Goal: Information Seeking & Learning: Learn about a topic

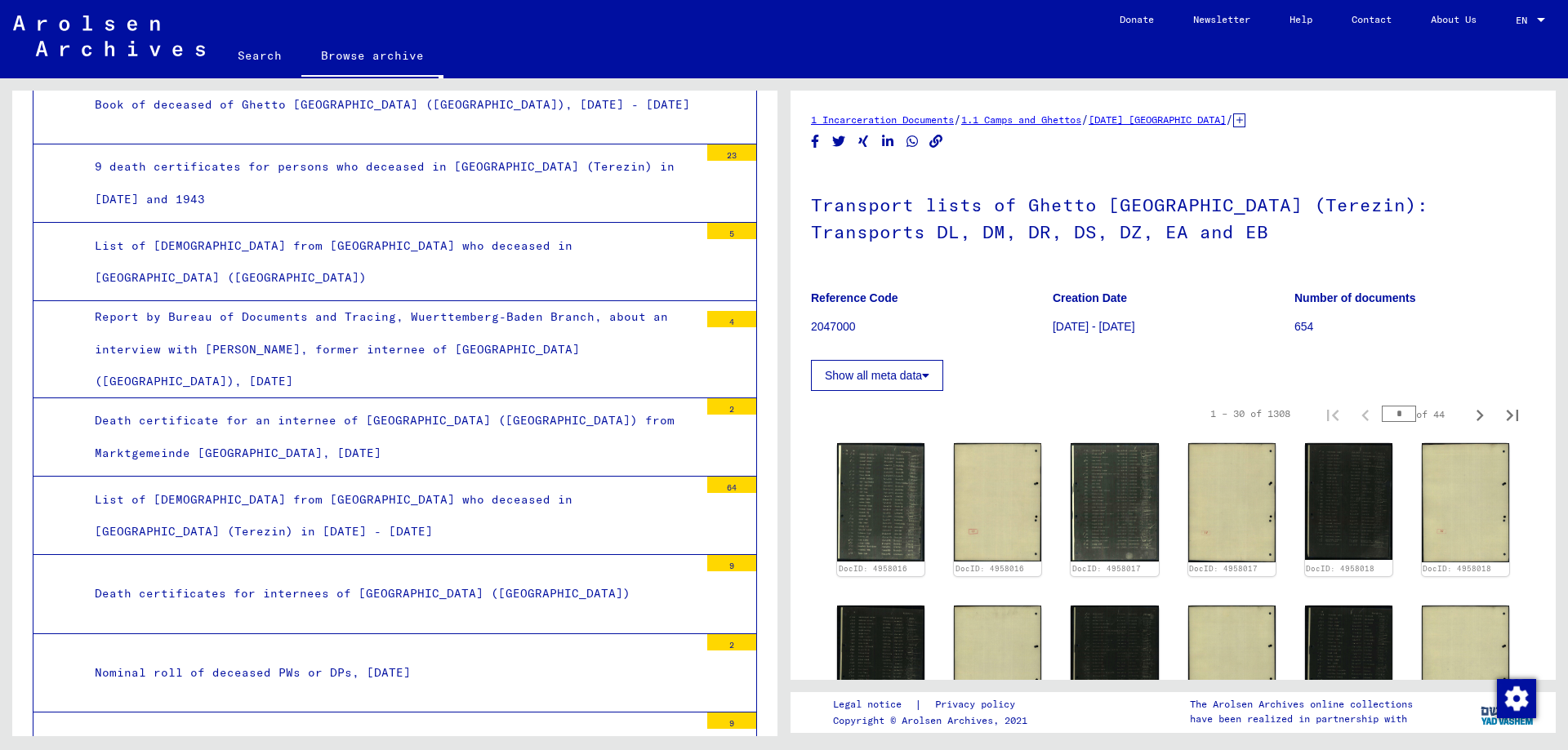
scroll to position [3307, 0]
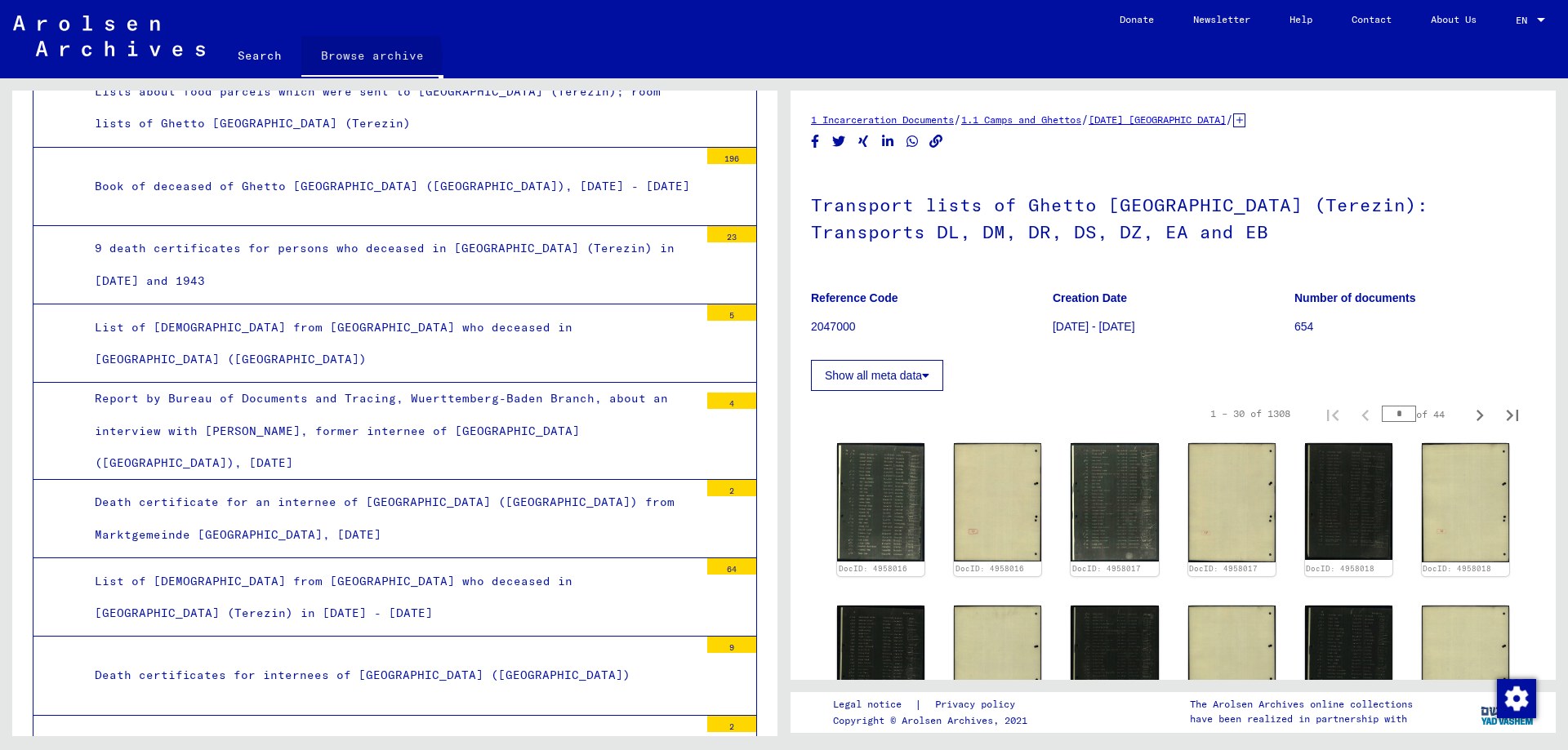
click at [363, 56] on link "Browse archive" at bounding box center [372, 57] width 142 height 43
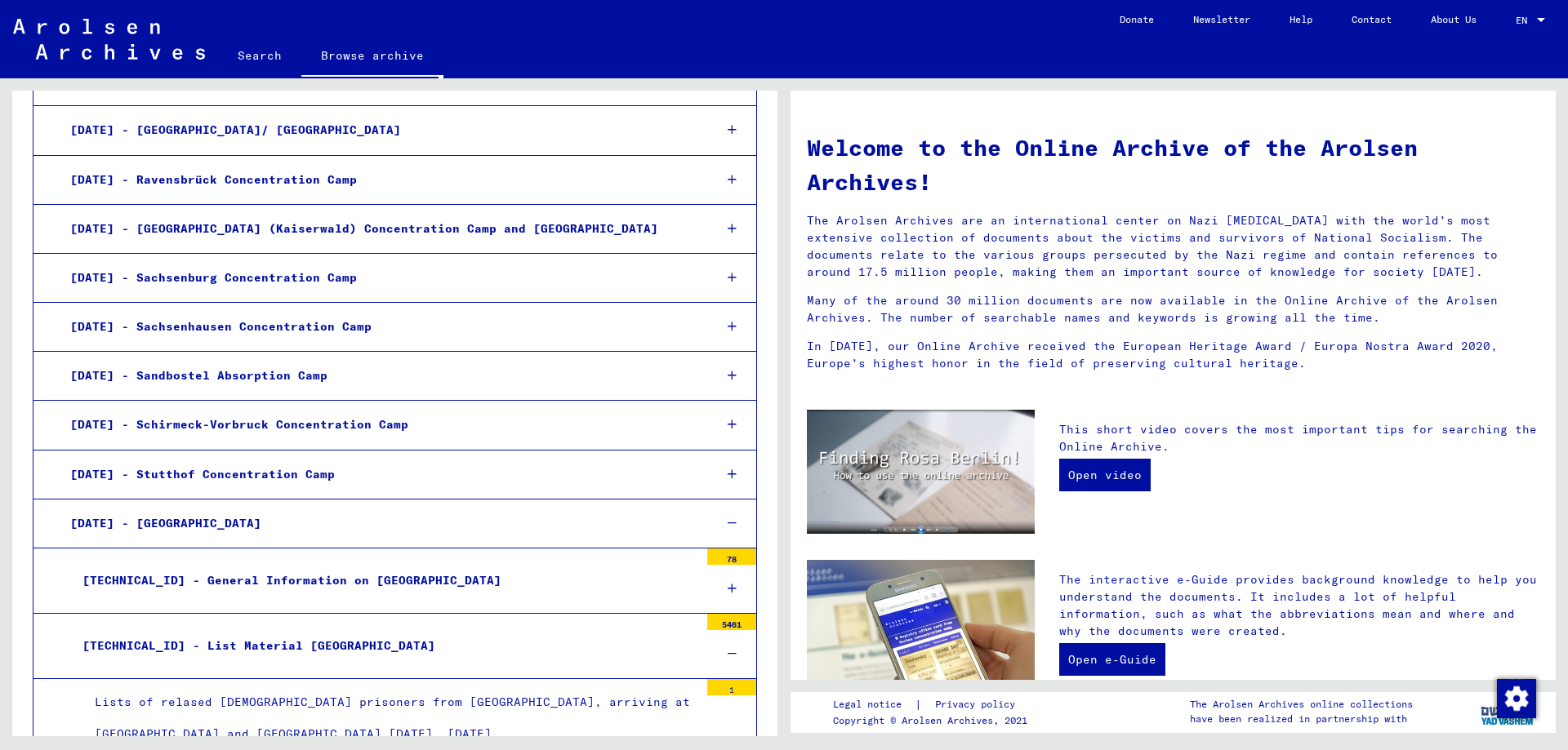
scroll to position [1266, 0]
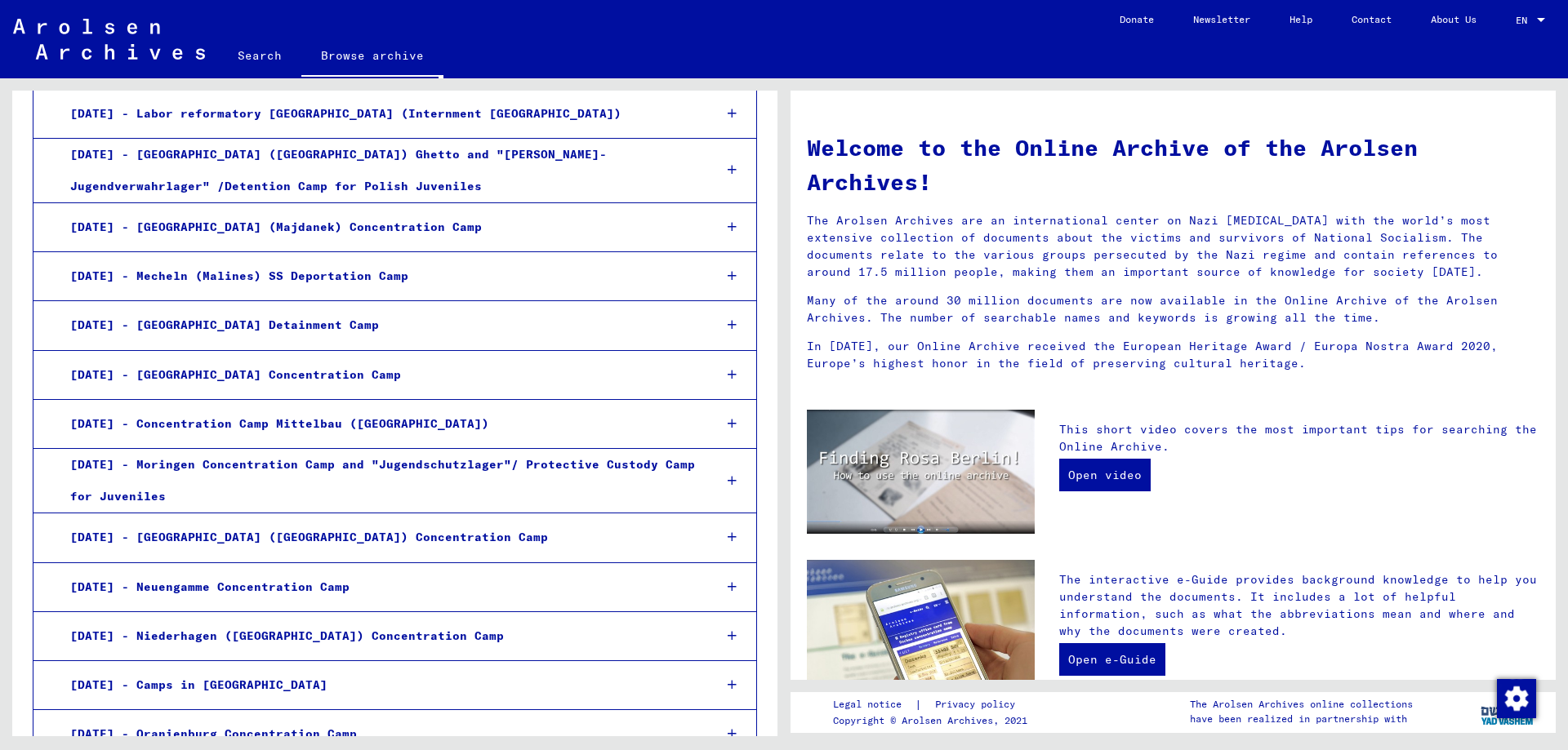
click at [185, 373] on div "[DATE] - [GEOGRAPHIC_DATA] Concentration Camp" at bounding box center [378, 375] width 642 height 32
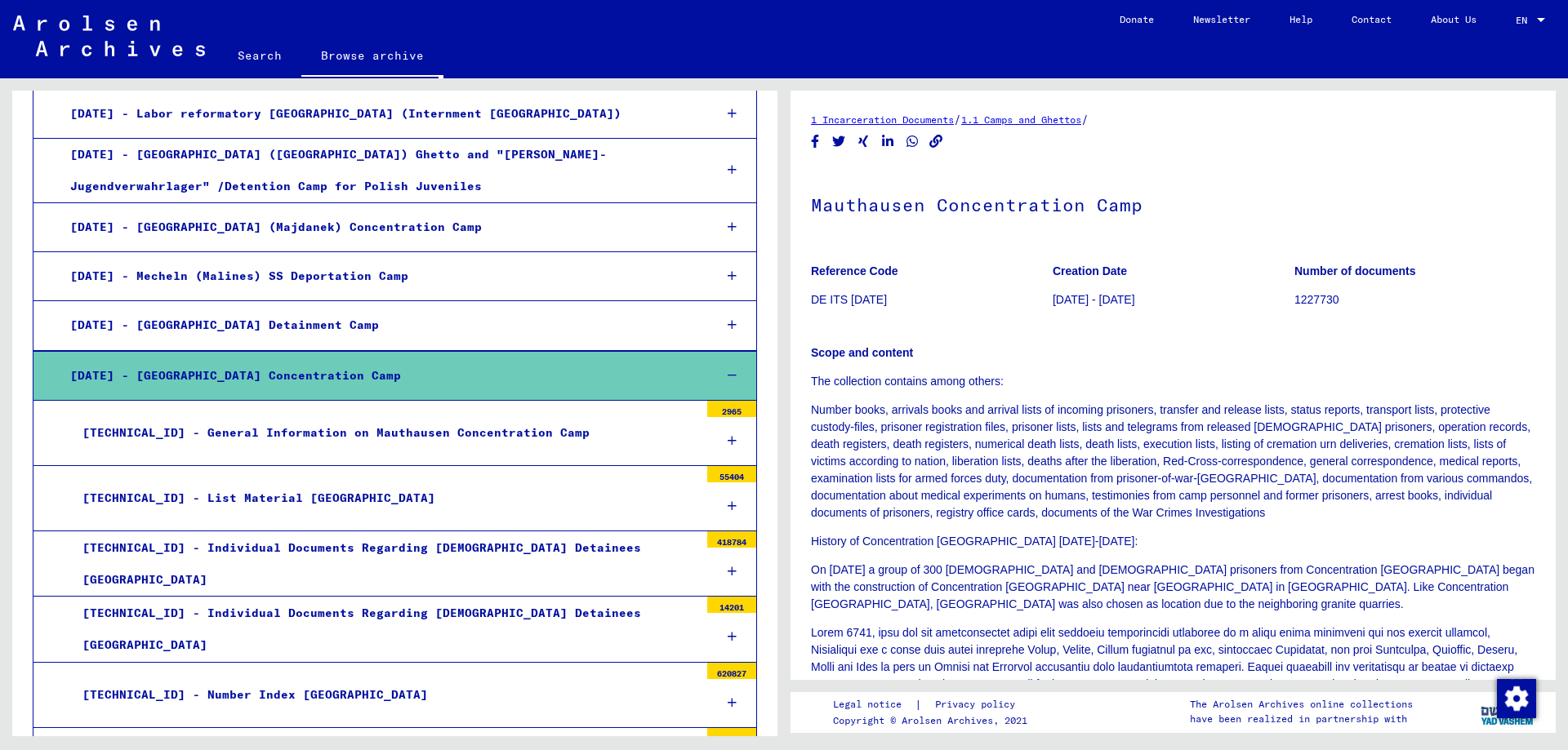
click at [286, 500] on div "[TECHNICAL_ID] - List Material [GEOGRAPHIC_DATA]" at bounding box center [385, 498] width 629 height 32
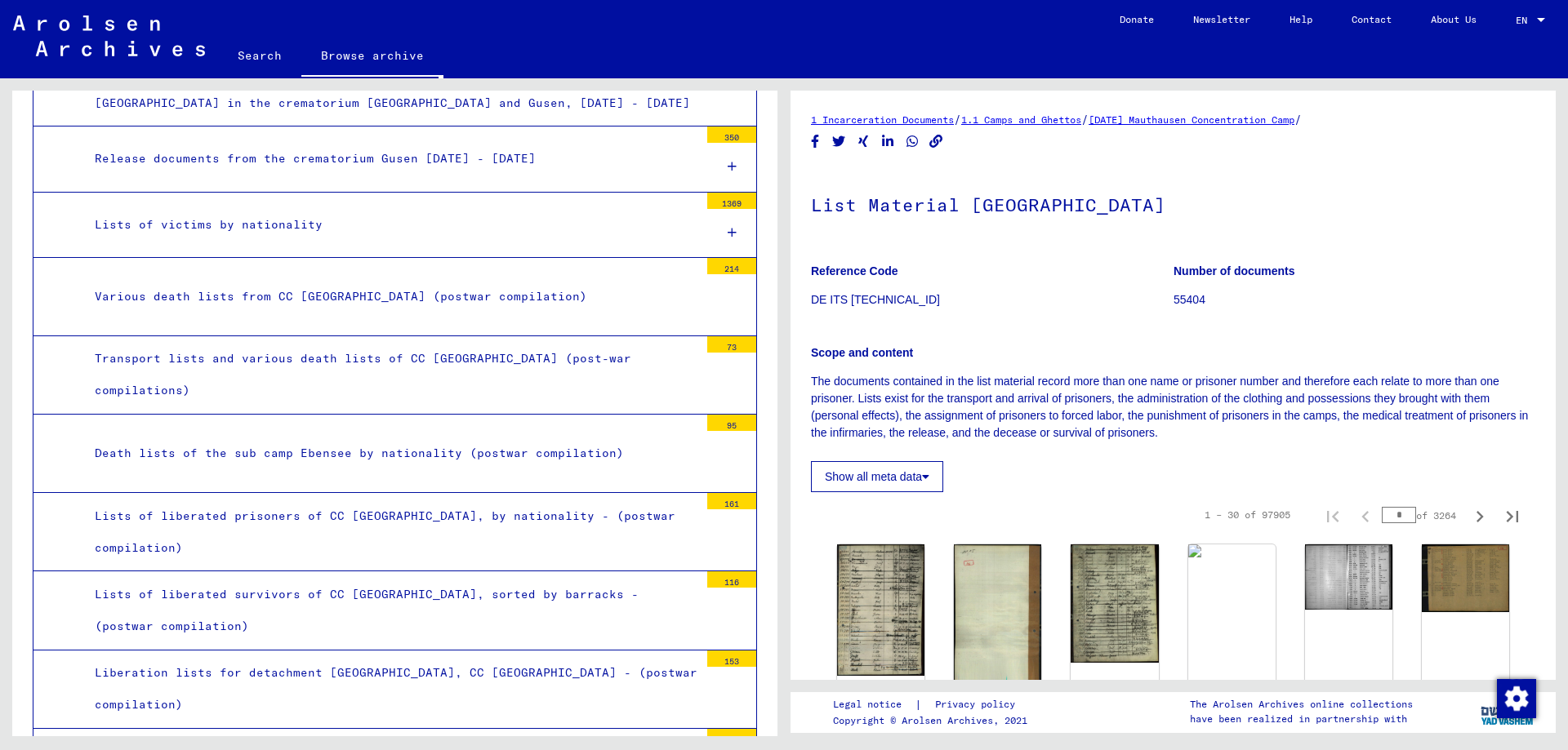
scroll to position [4939, 0]
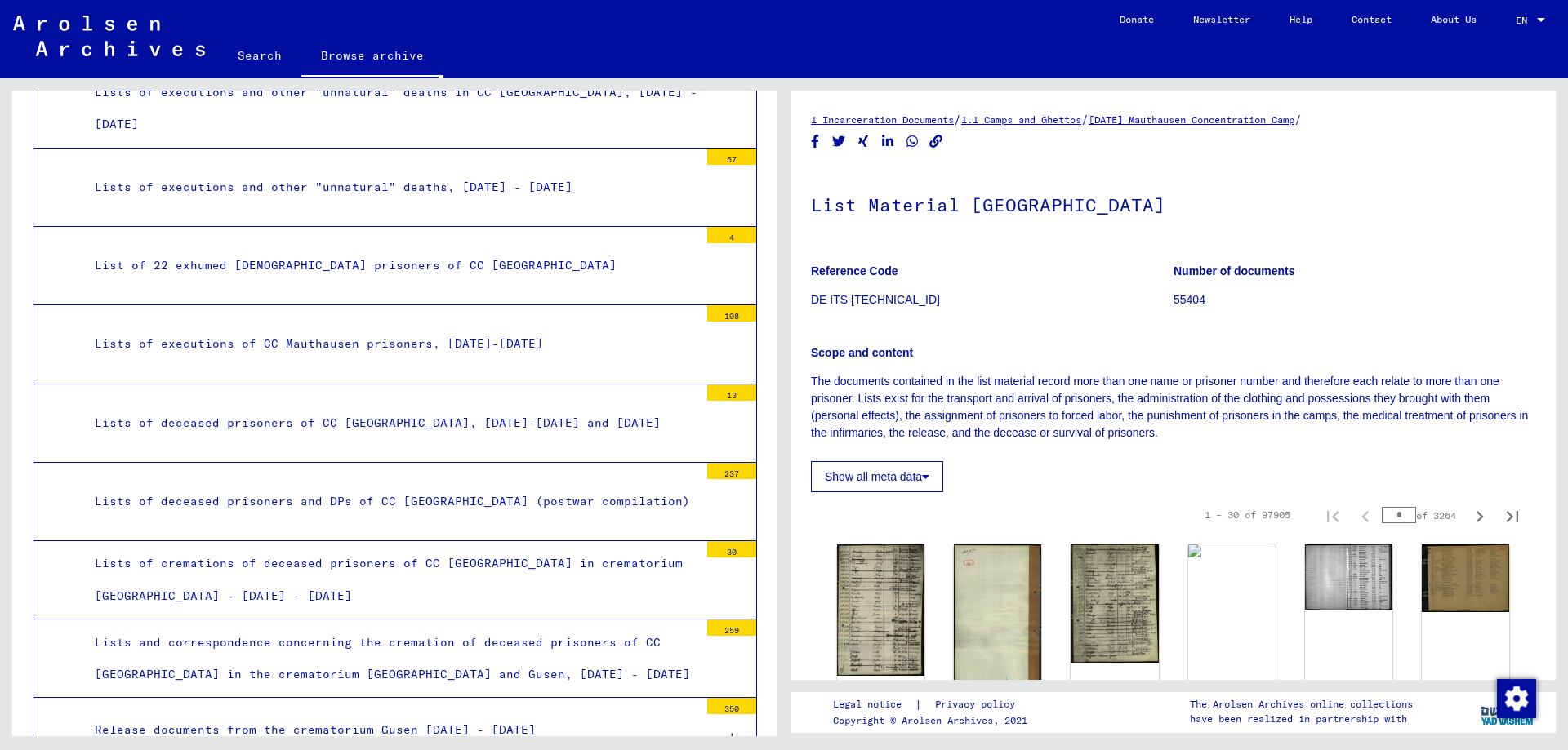
click at [262, 59] on link "Search" at bounding box center [259, 55] width 83 height 39
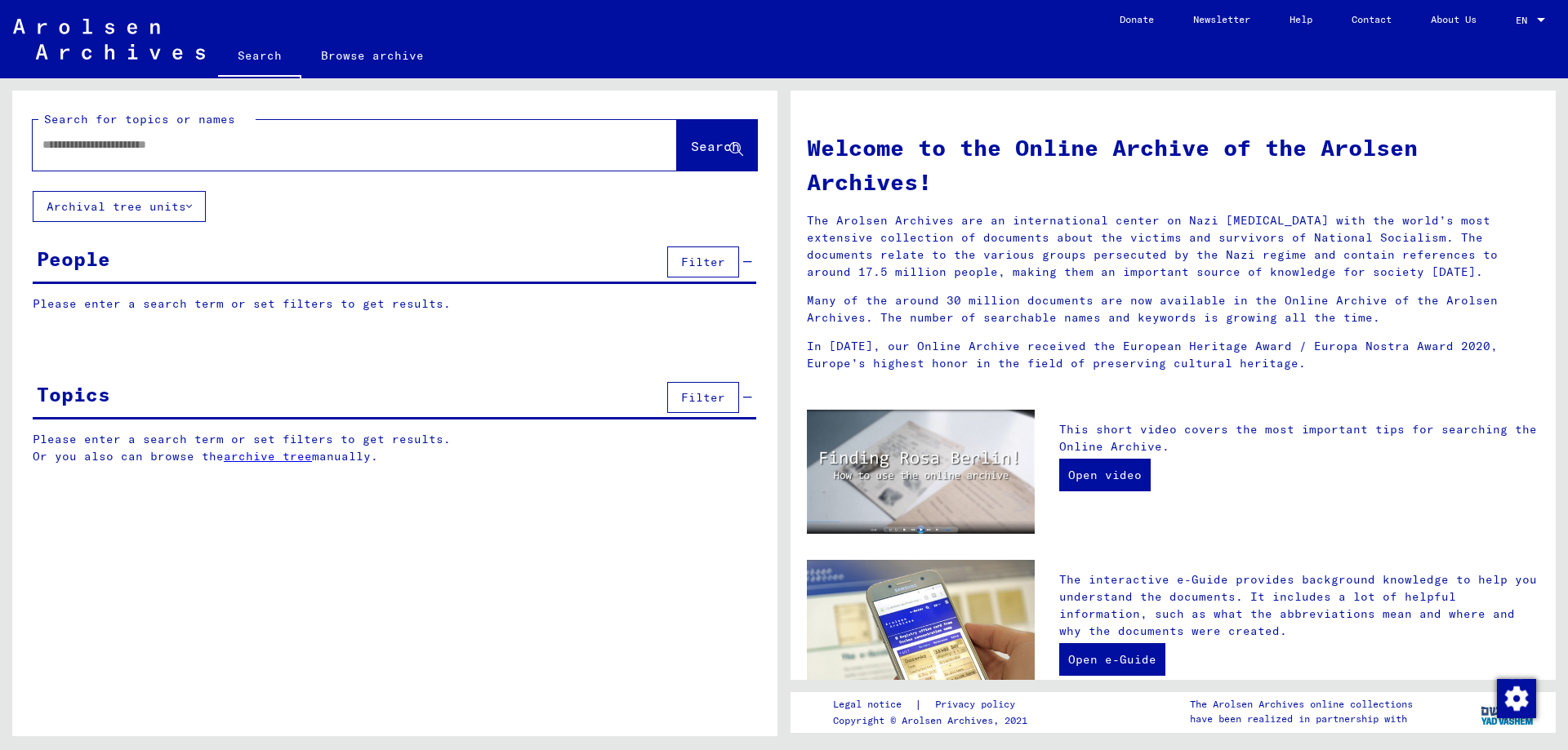
click at [223, 149] on input "text" at bounding box center [335, 145] width 586 height 17
paste input "*******"
type input "*******"
click at [694, 143] on span "Search" at bounding box center [715, 146] width 49 height 16
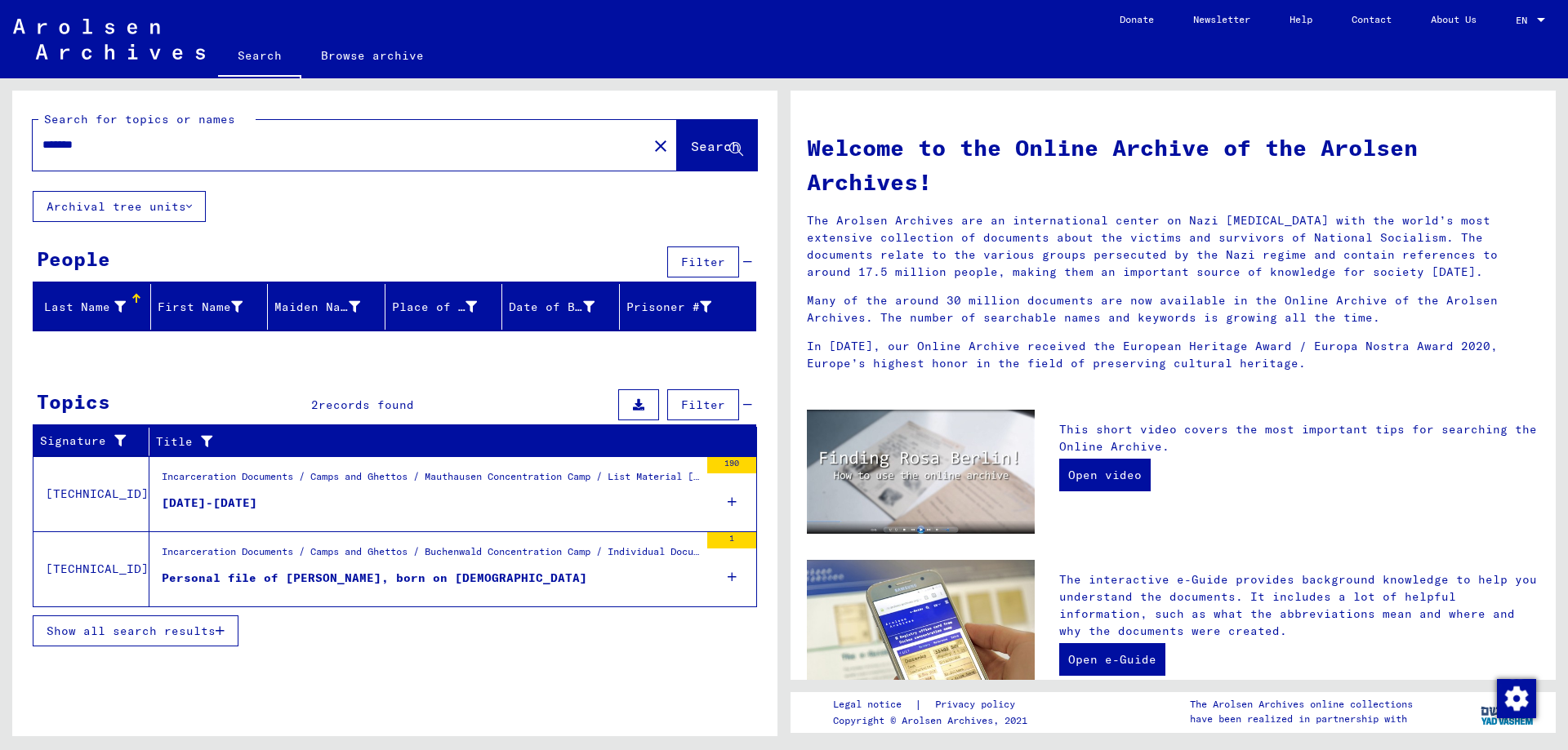
click at [245, 490] on div "Incarceration Documents / Camps and Ghettos / Mauthausen Concentration Camp / L…" at bounding box center [430, 481] width 537 height 23
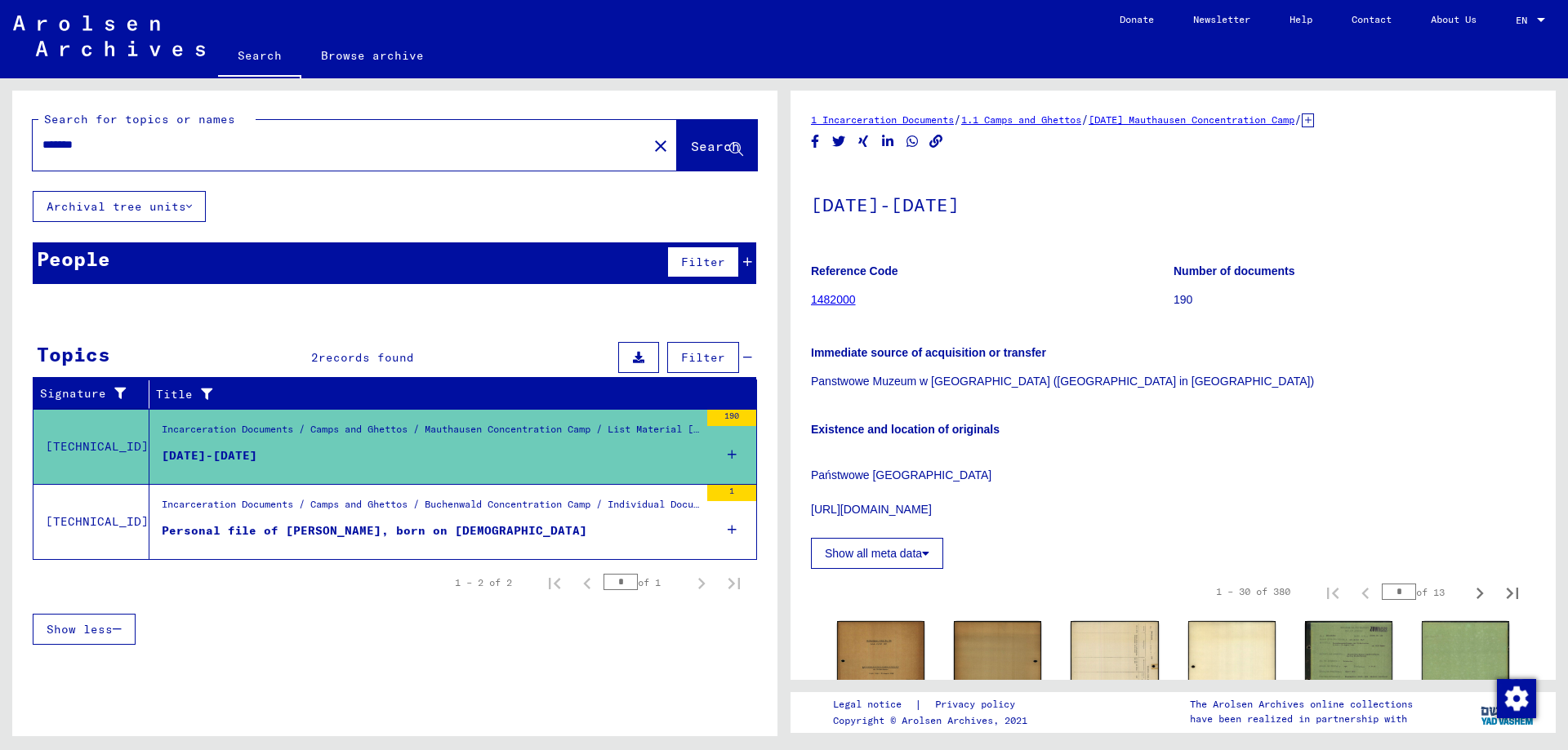
drag, startPoint x: 1375, startPoint y: 121, endPoint x: 1395, endPoint y: 169, distance: 52.0
click at [1313, 123] on icon at bounding box center [1308, 120] width 13 height 14
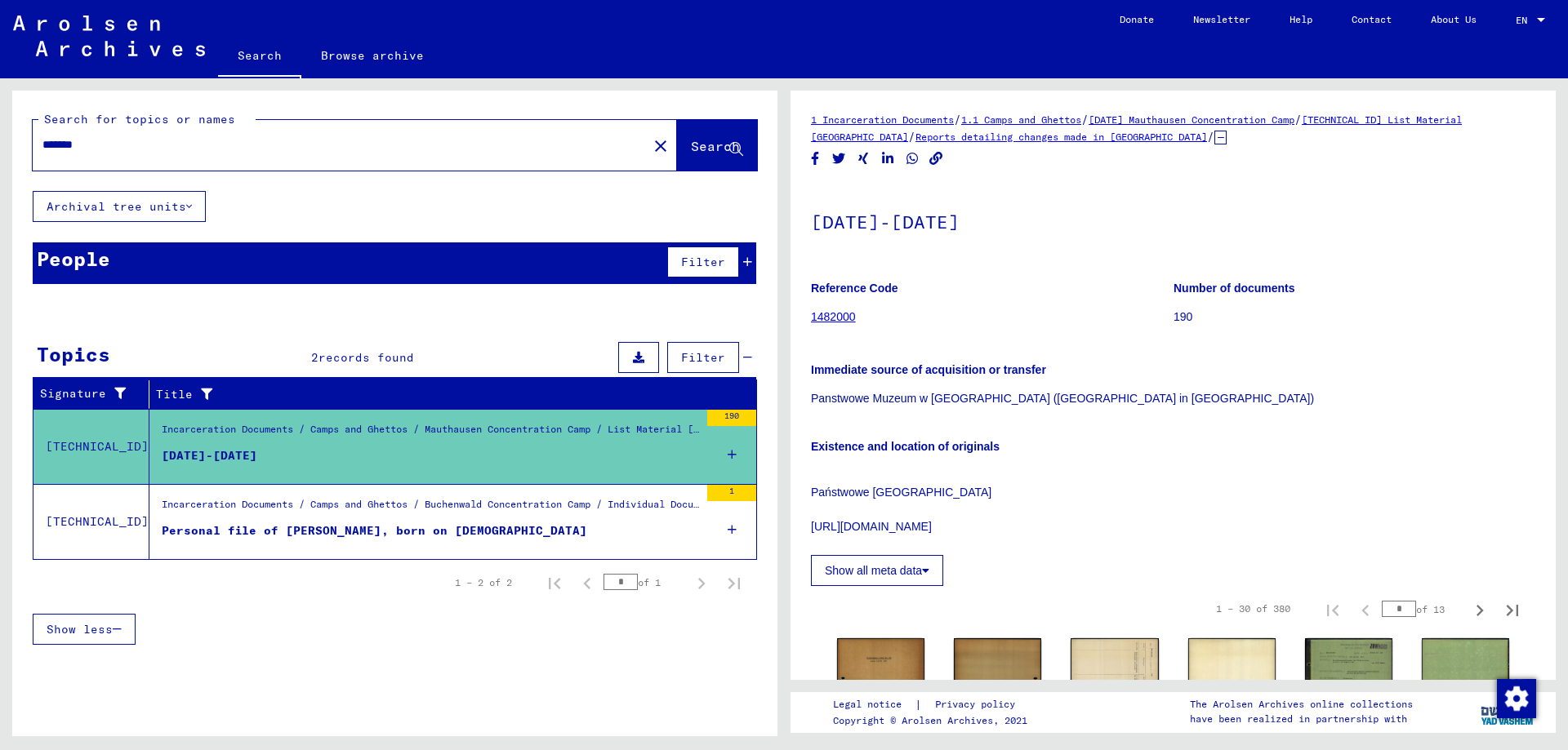
click at [1040, 138] on link "Reports detailing changes made in [GEOGRAPHIC_DATA]" at bounding box center [1061, 136] width 291 height 13
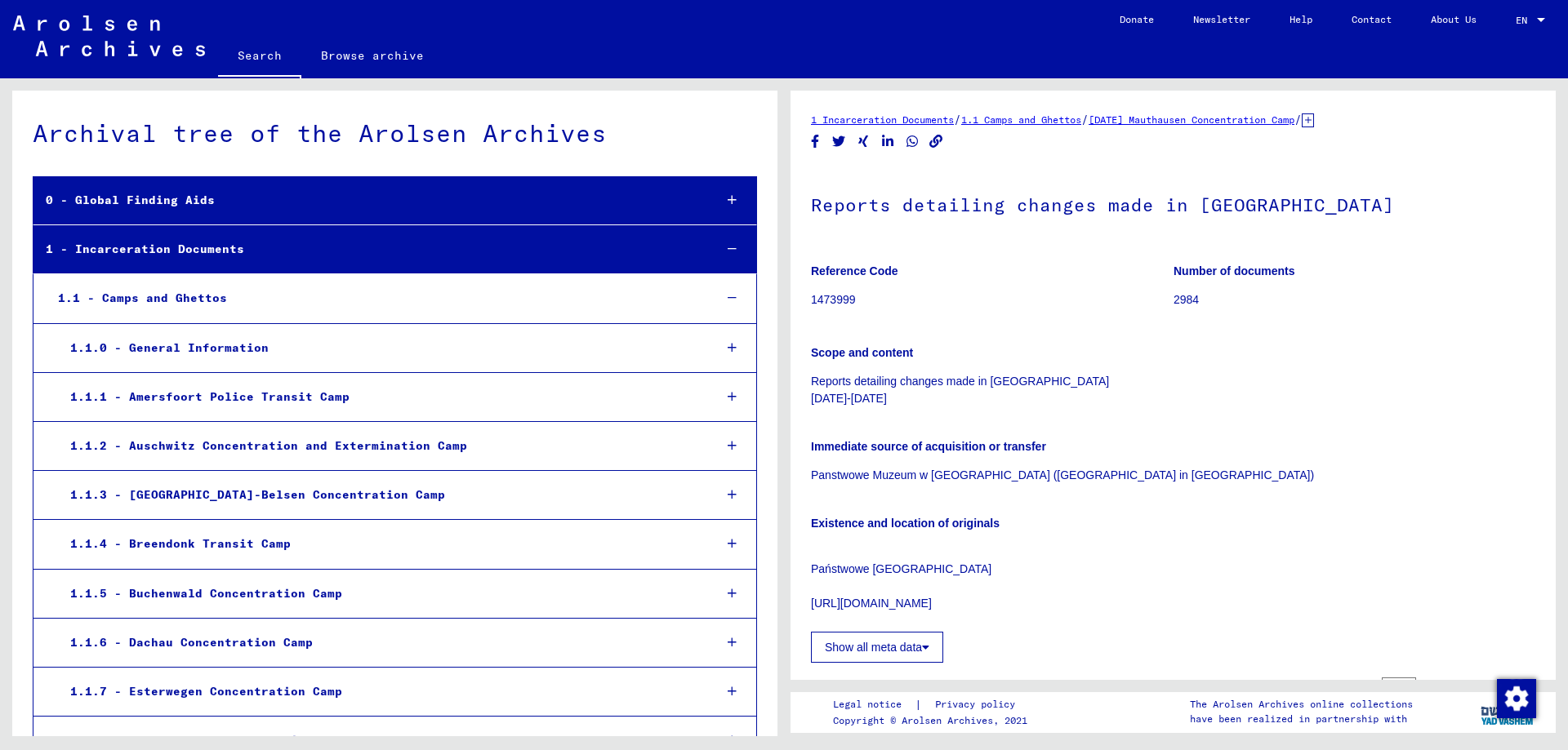
scroll to position [8005, 0]
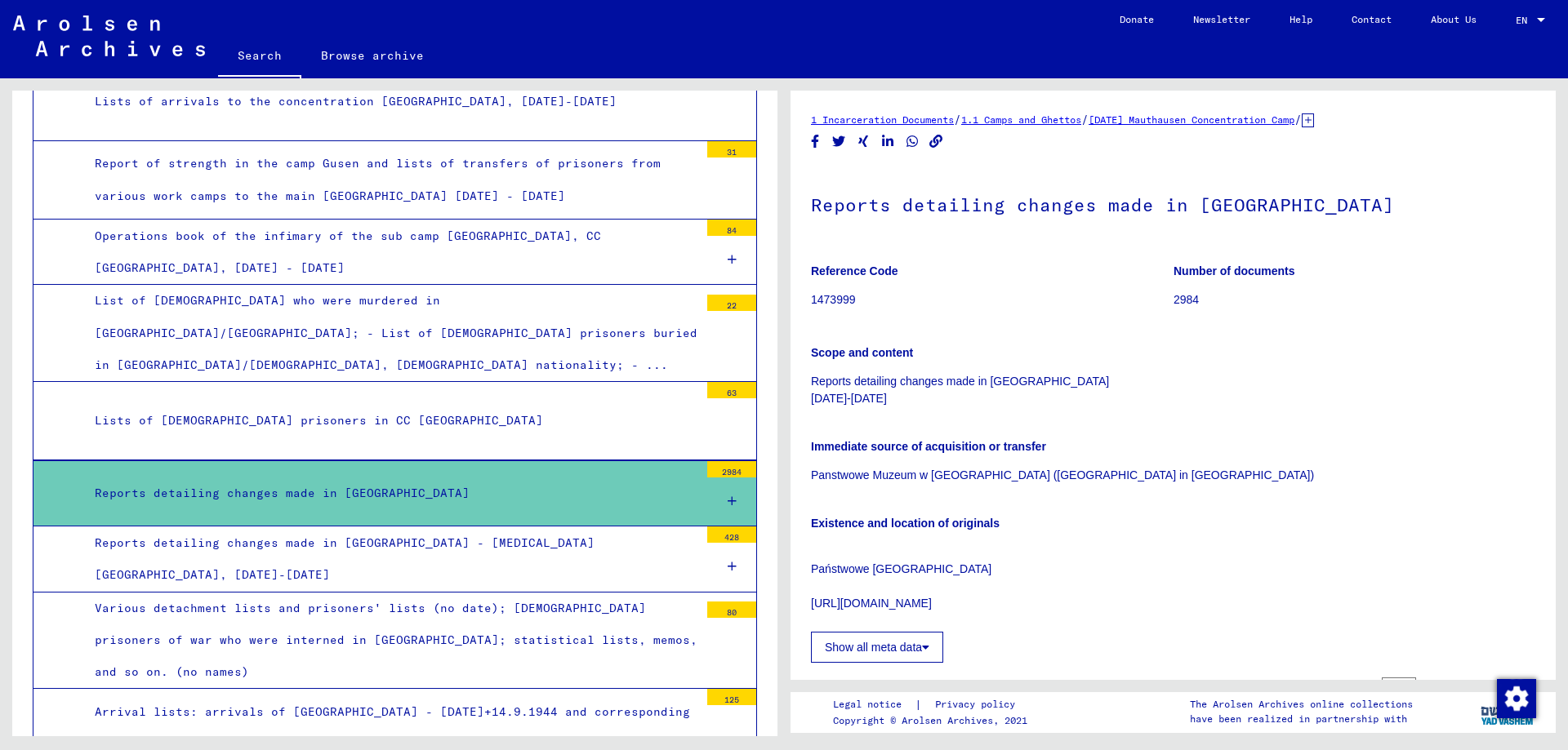
click at [728, 495] on icon at bounding box center [732, 501] width 9 height 12
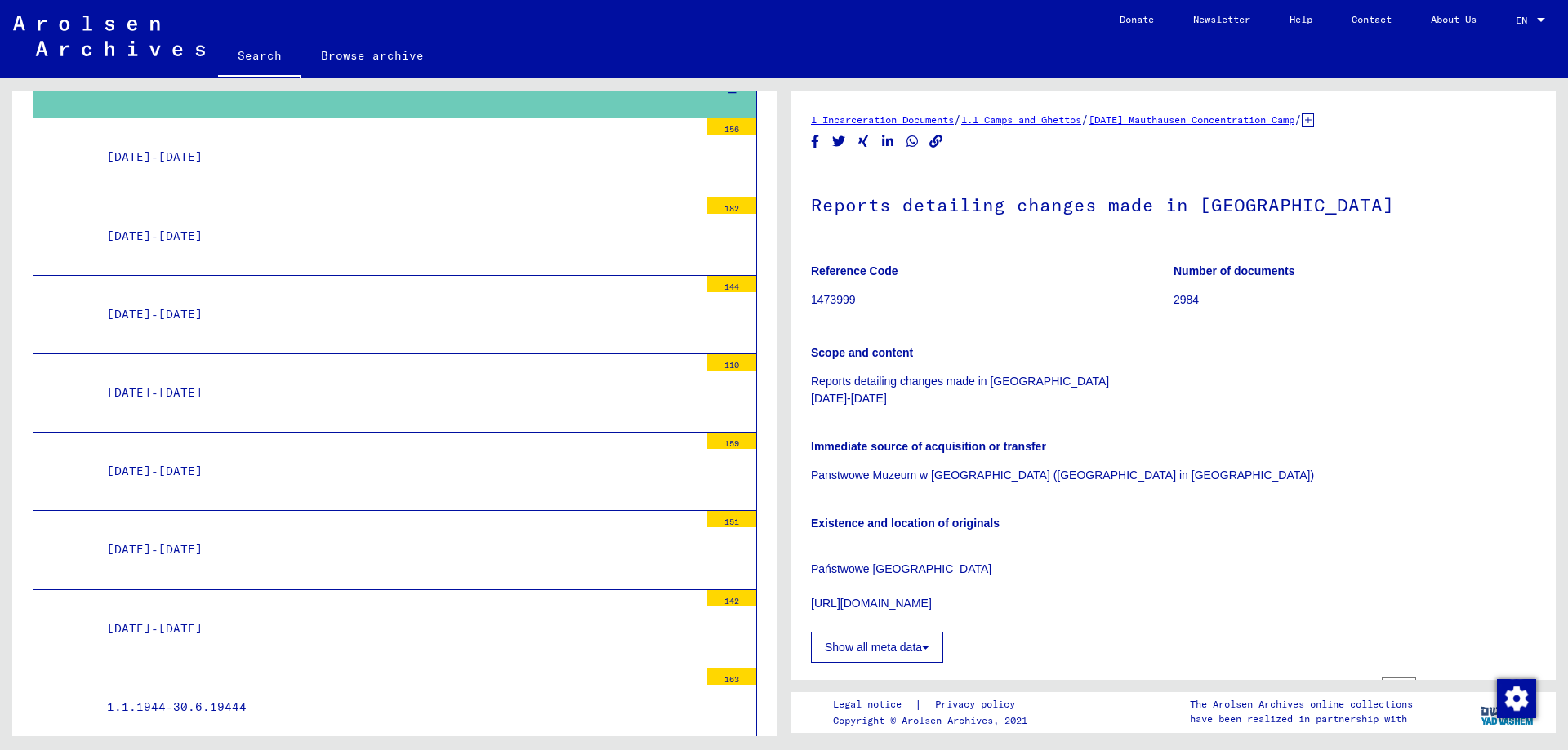
scroll to position [8577, 0]
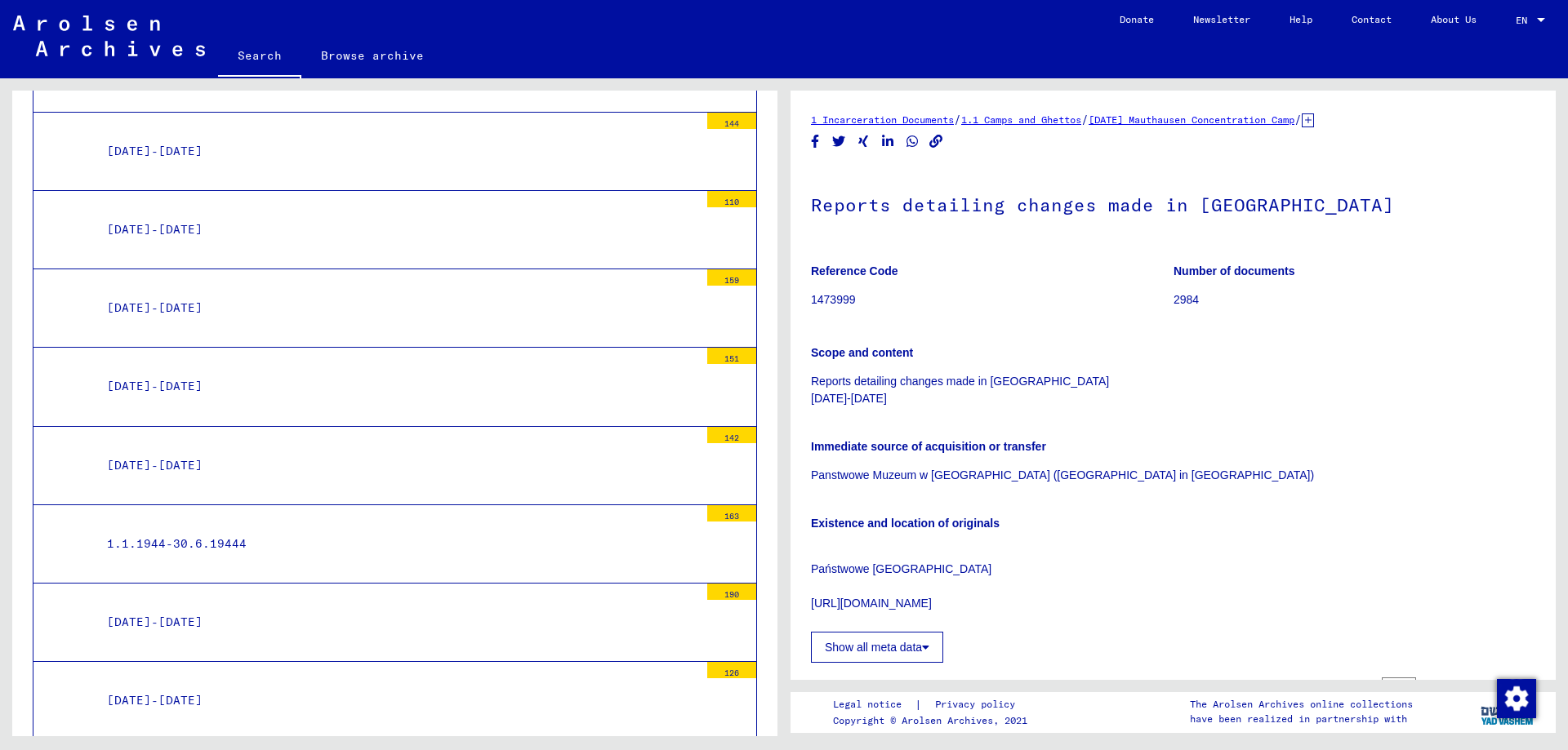
click at [237, 528] on div "1.1.1944-30.6.19444" at bounding box center [397, 544] width 604 height 32
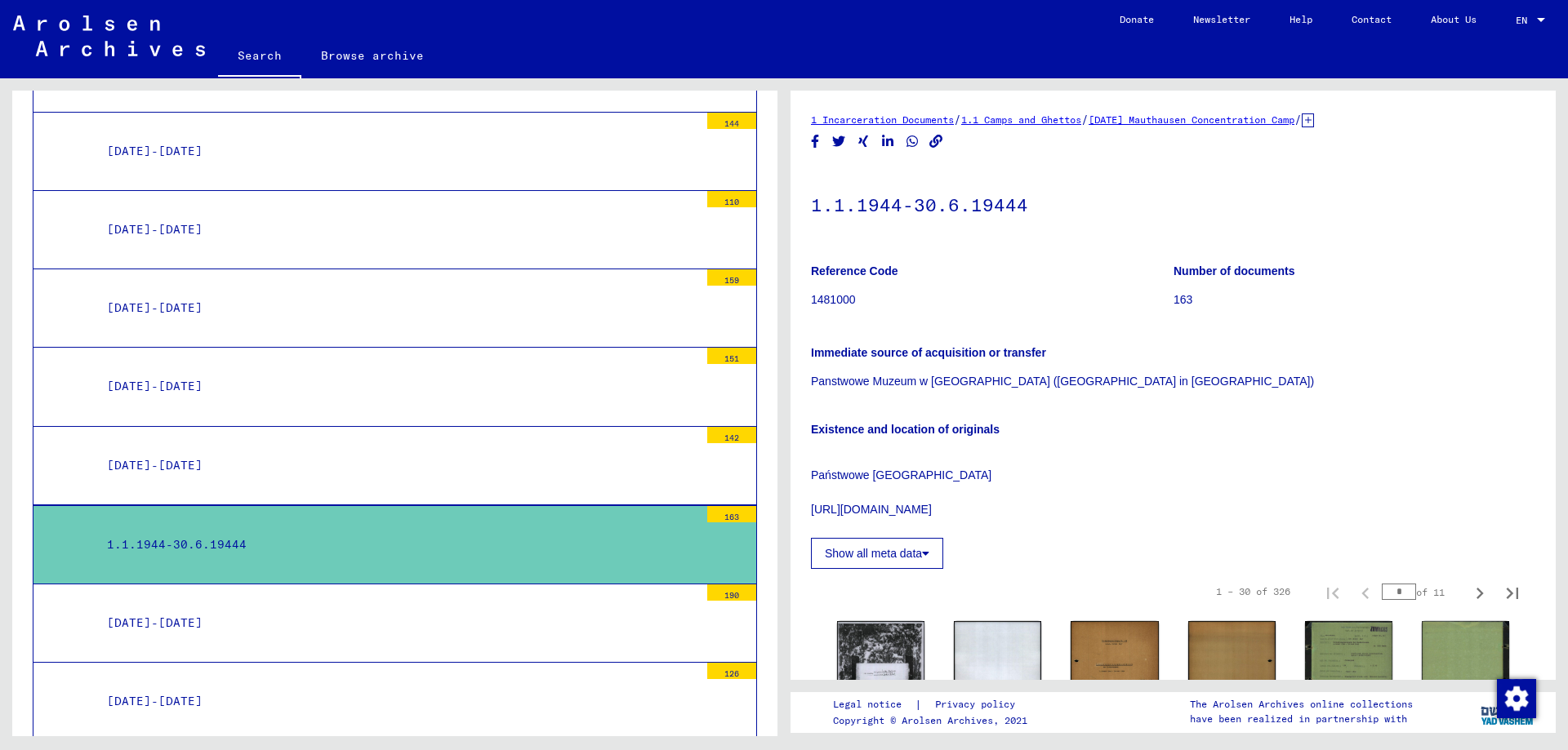
click at [211, 608] on div "[DATE]-[DATE]" at bounding box center [397, 623] width 604 height 32
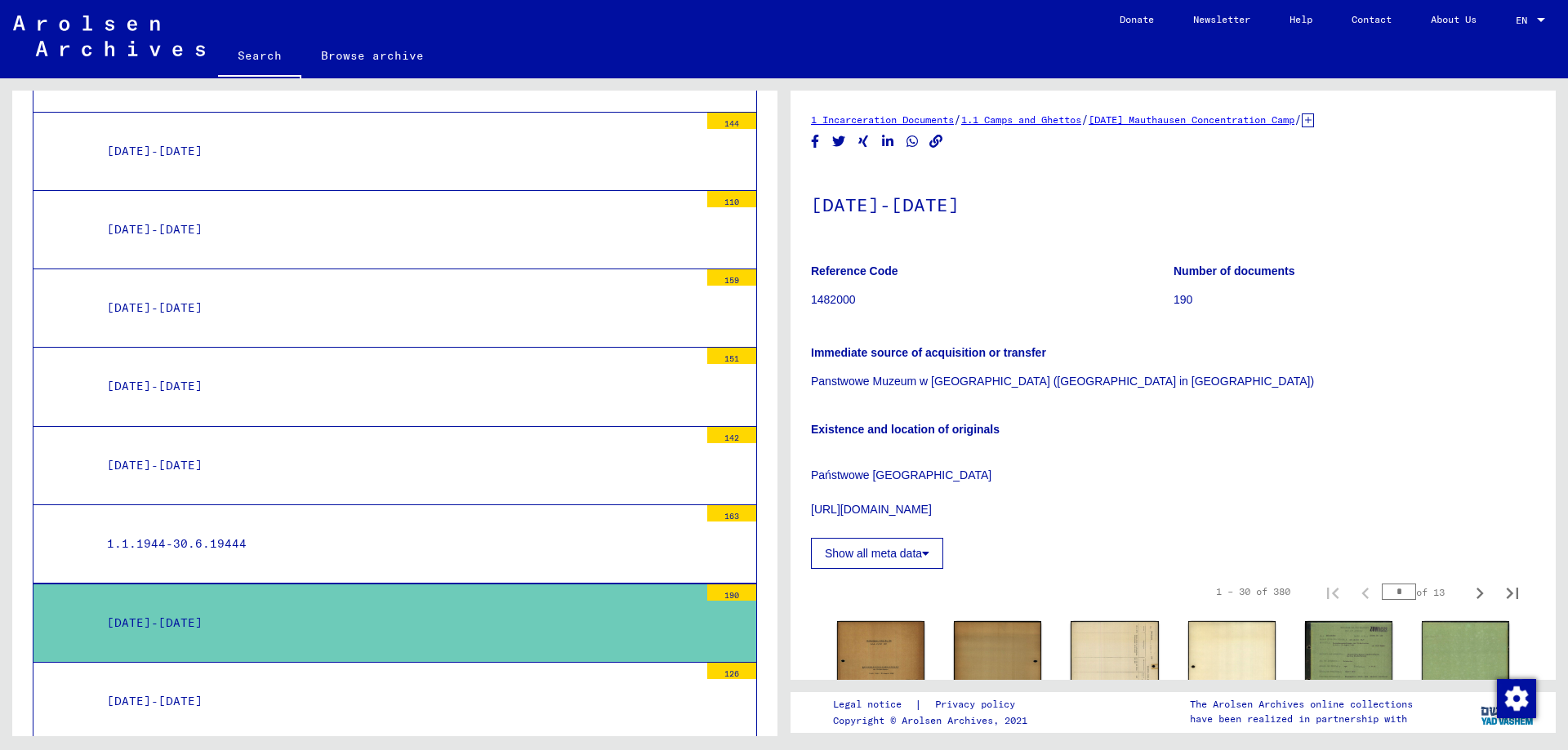
scroll to position [8657, 0]
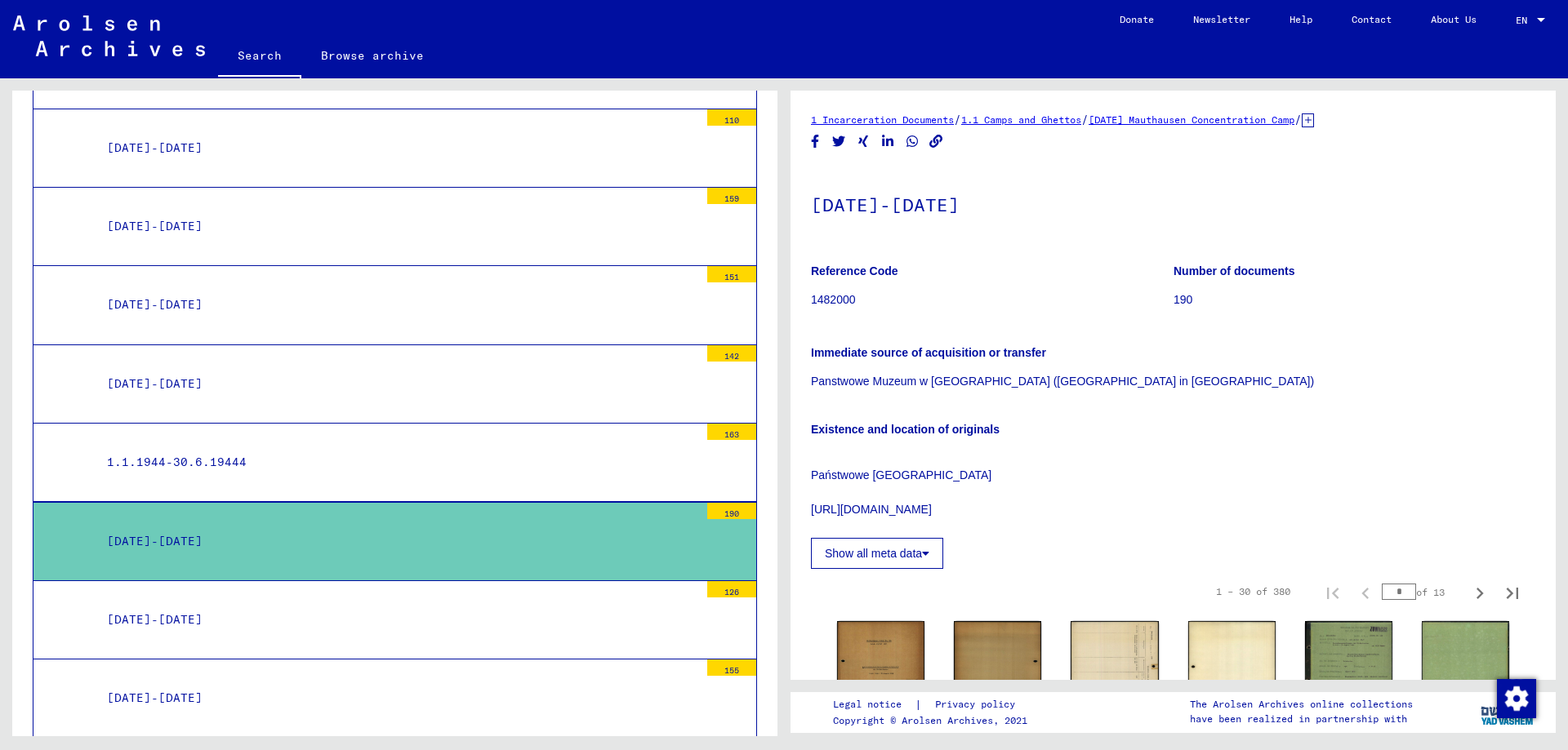
click at [208, 604] on div "[DATE]-[DATE]" at bounding box center [397, 619] width 604 height 32
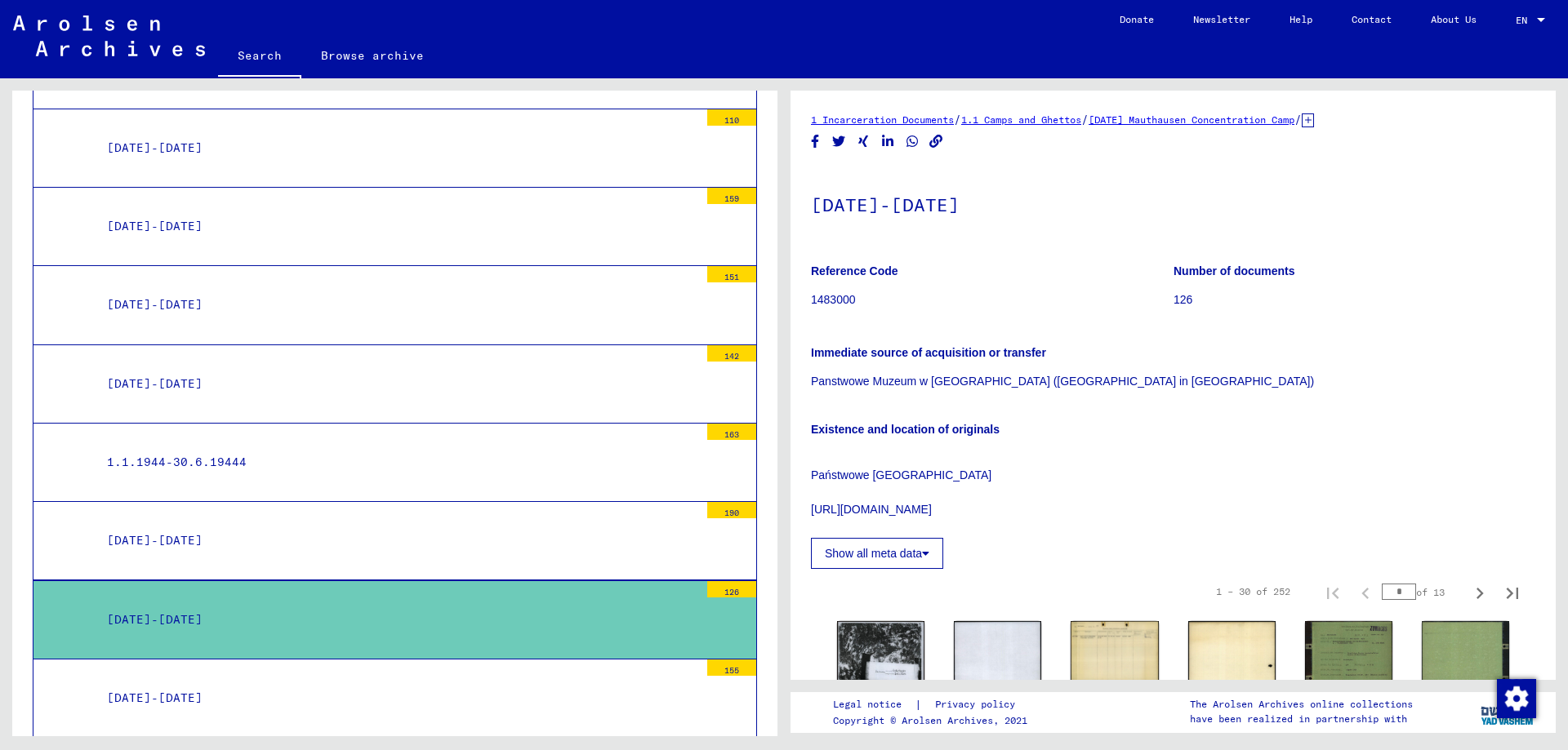
scroll to position [8740, 0]
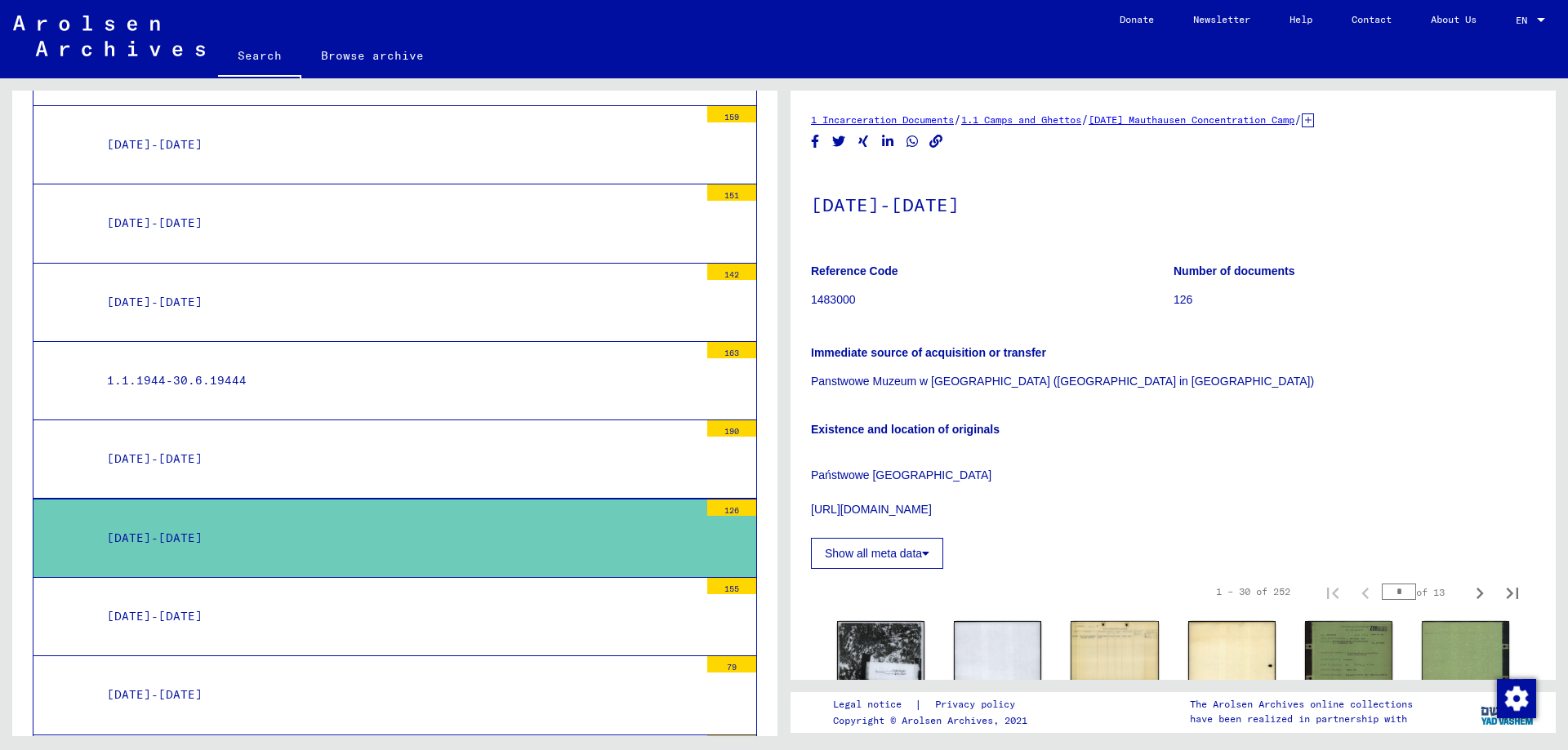
click at [202, 601] on div "[DATE]-[DATE]" at bounding box center [397, 616] width 604 height 32
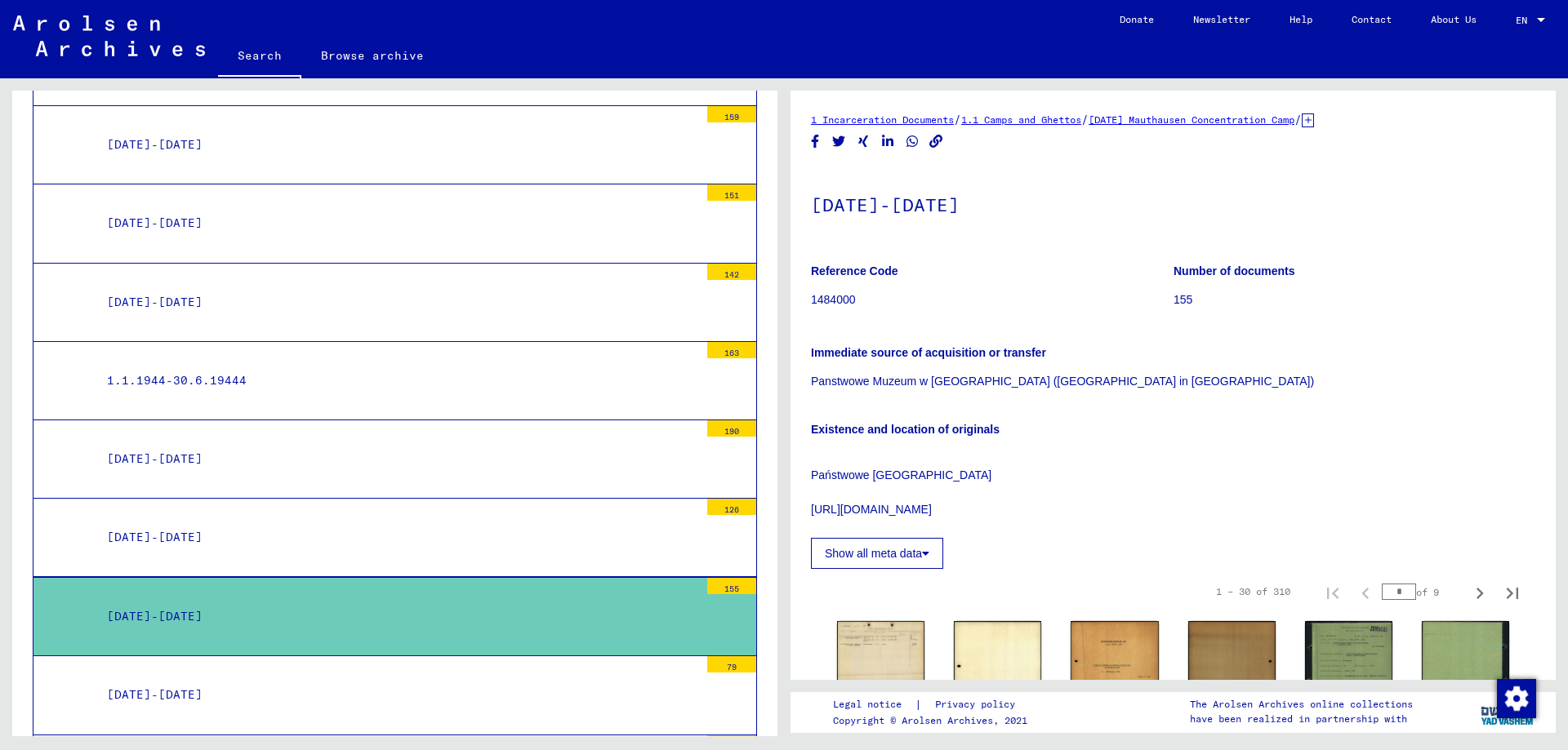
scroll to position [8821, 0]
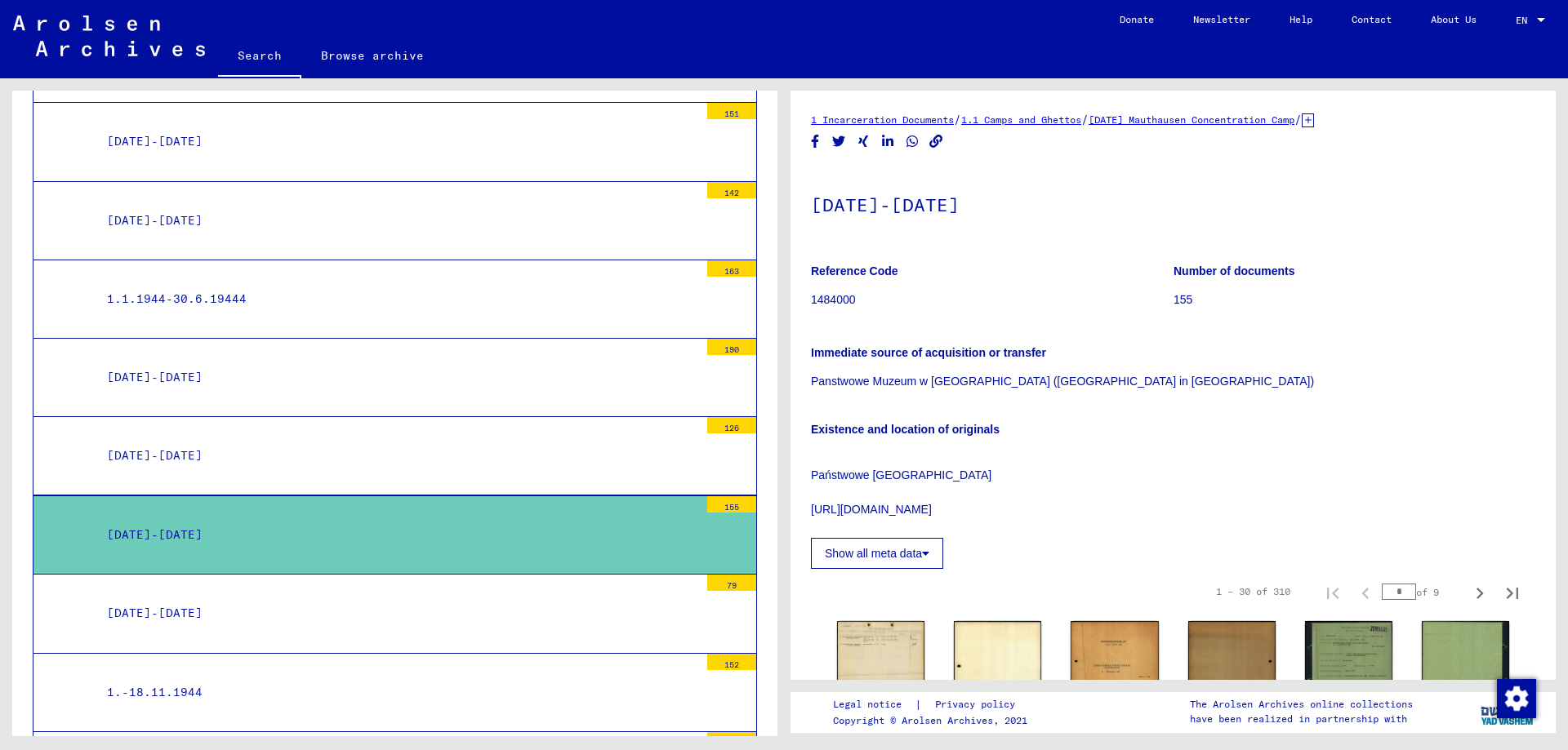
click at [222, 597] on div "[DATE]-[DATE]" at bounding box center [397, 613] width 604 height 32
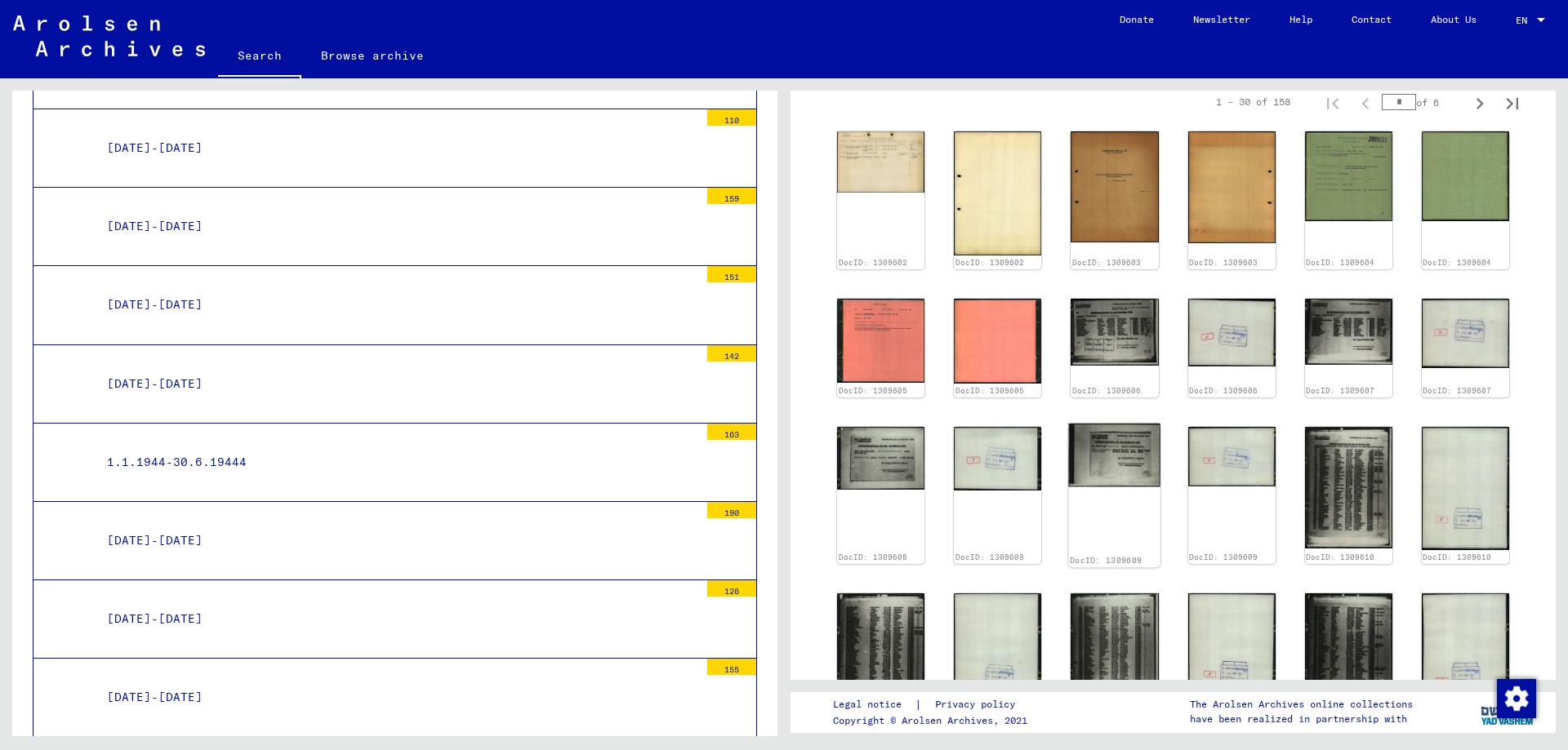
scroll to position [571, 0]
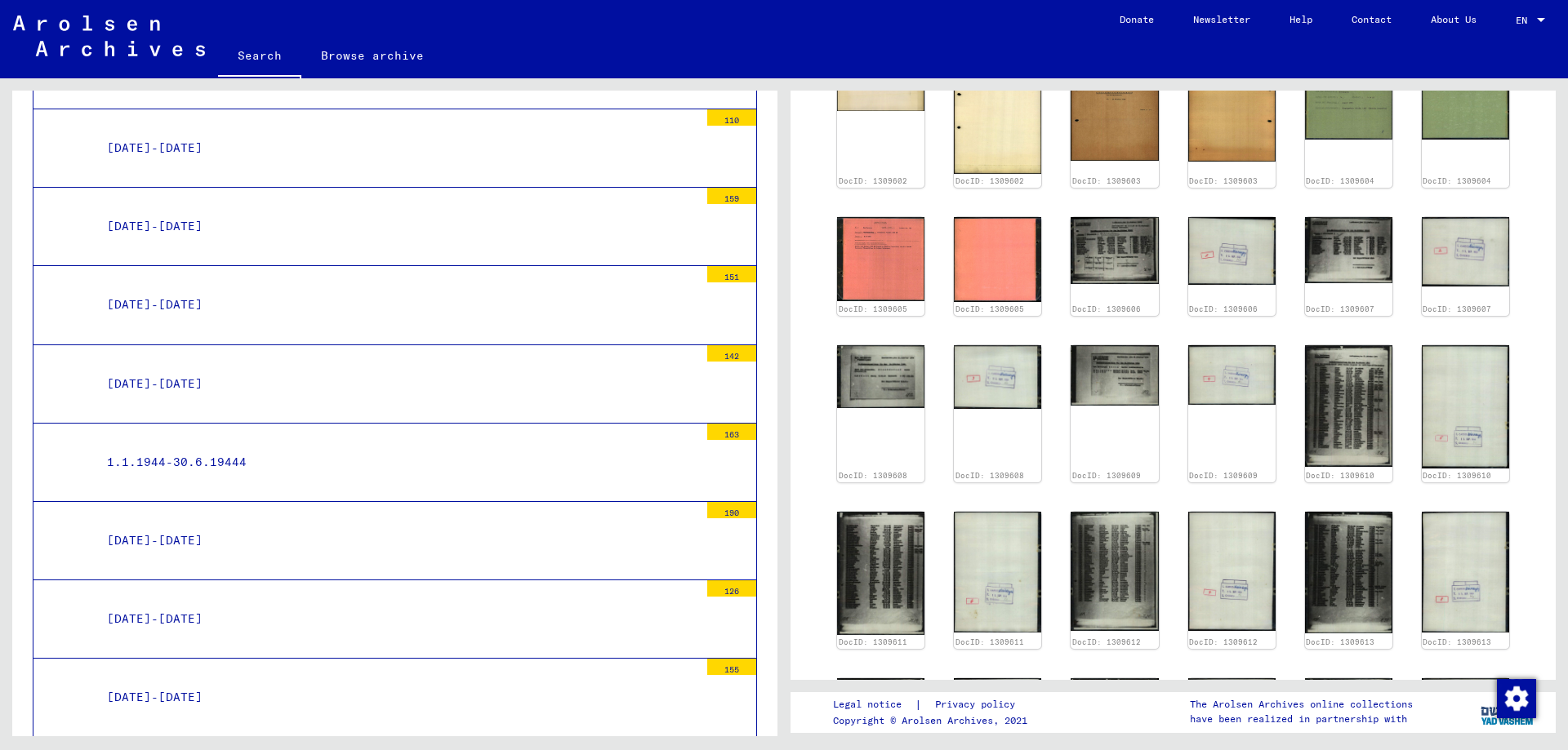
click at [255, 368] on div "[DATE]-[DATE]" at bounding box center [397, 383] width 604 height 32
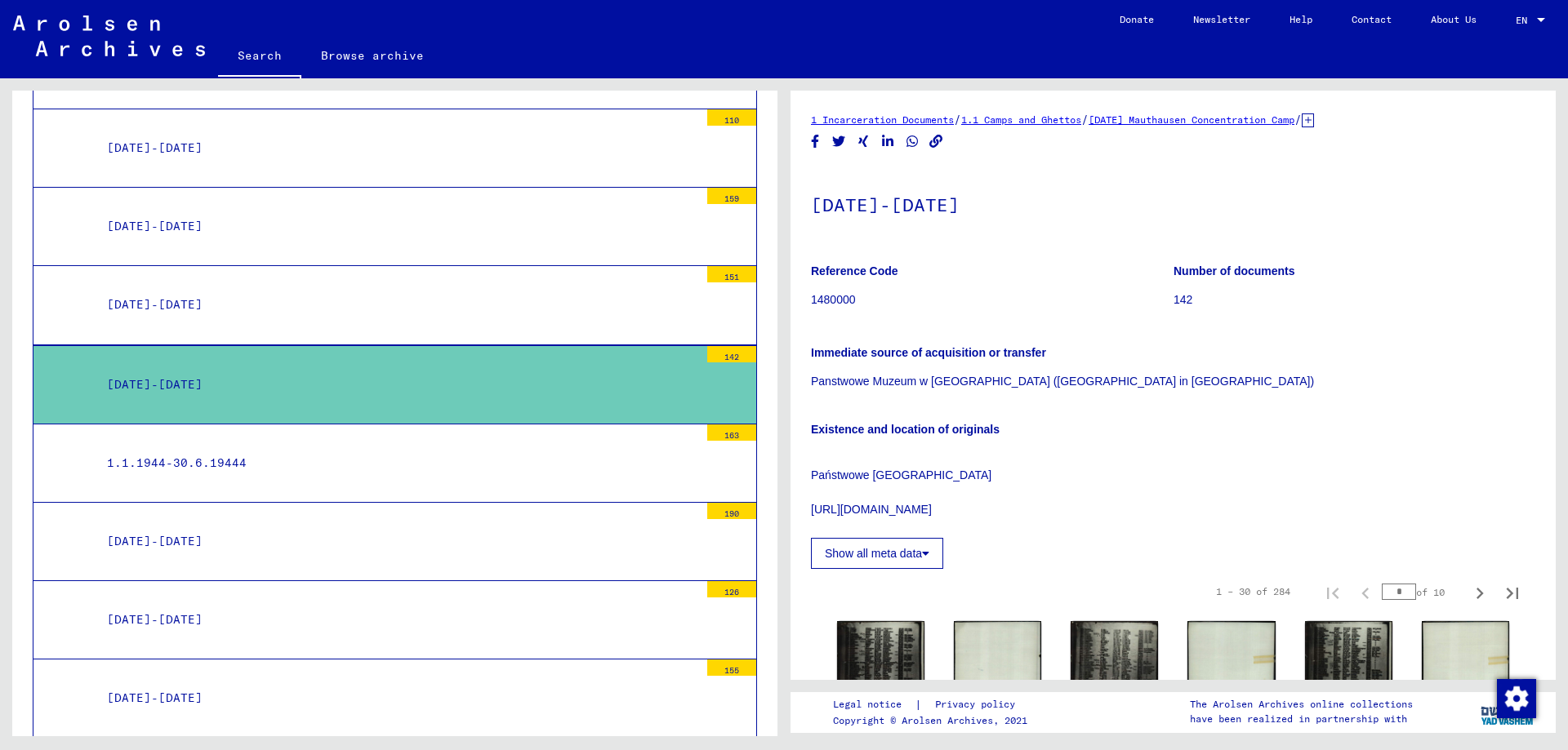
click at [248, 447] on div "1.1.1944-30.6.19444" at bounding box center [397, 463] width 604 height 32
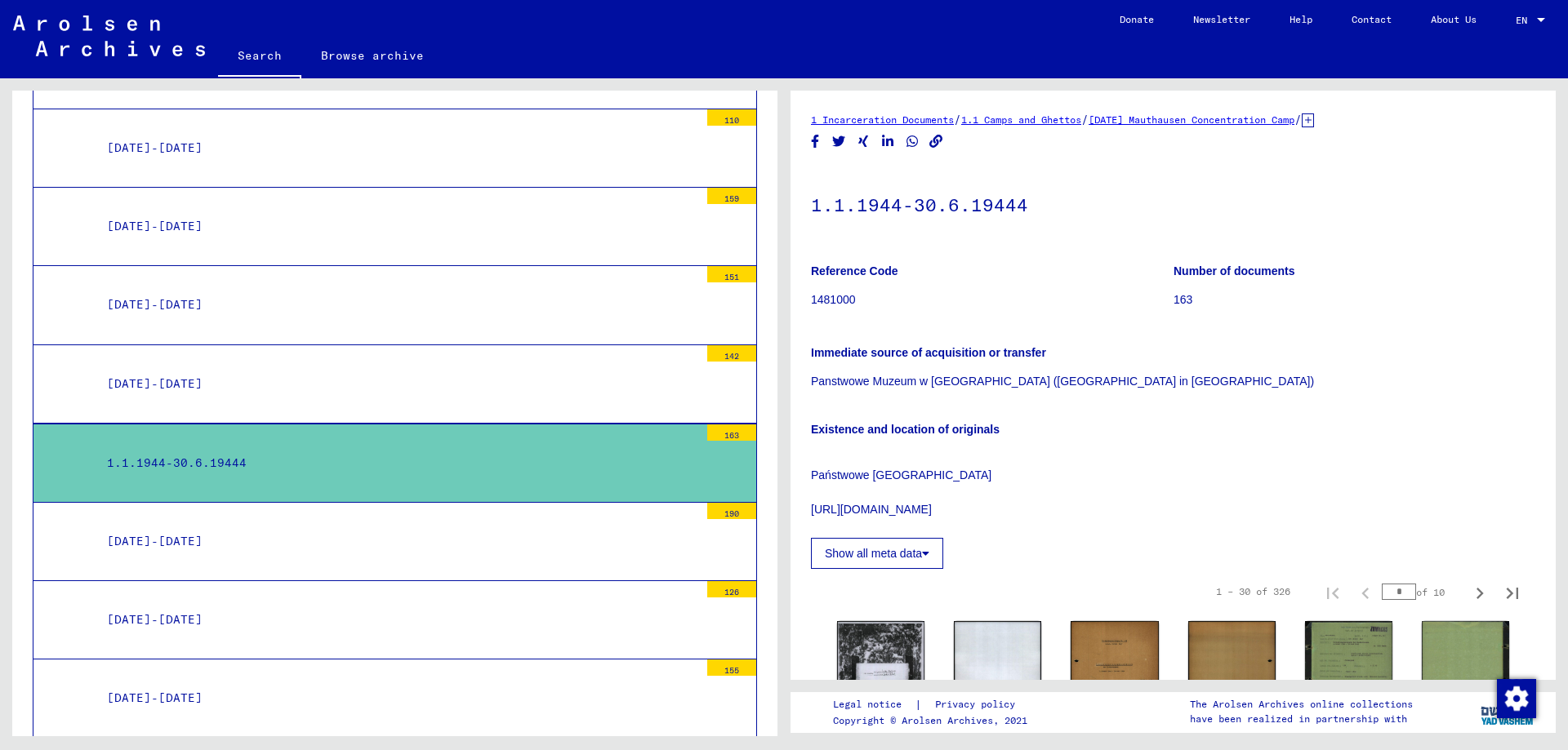
click at [320, 447] on div "1.1.1944-30.6.19444" at bounding box center [397, 463] width 604 height 32
drag, startPoint x: 1025, startPoint y: 206, endPoint x: 812, endPoint y: 207, distance: 213.0
click at [812, 207] on h1 "1.1.1944-30.6.19444" at bounding box center [1173, 203] width 724 height 72
copy h1 "1.1.1944-30.6.19444"
click at [169, 525] on div "[DATE]-[DATE]" at bounding box center [397, 541] width 604 height 32
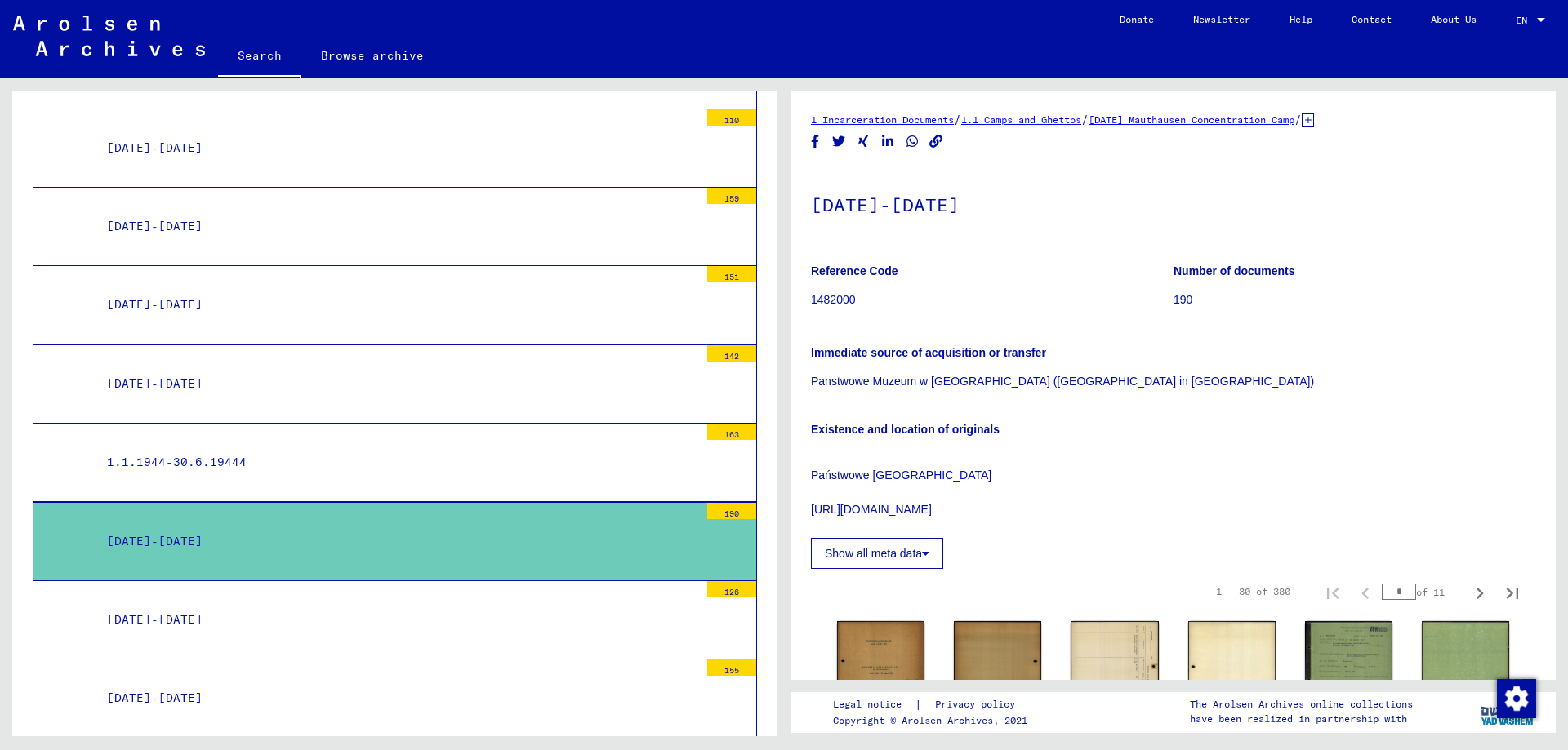
drag, startPoint x: 994, startPoint y: 205, endPoint x: 804, endPoint y: 199, distance: 190.1
copy h1 "[DATE]-[DATE]"
click at [207, 604] on div "[DATE]-[DATE]" at bounding box center [397, 619] width 604 height 32
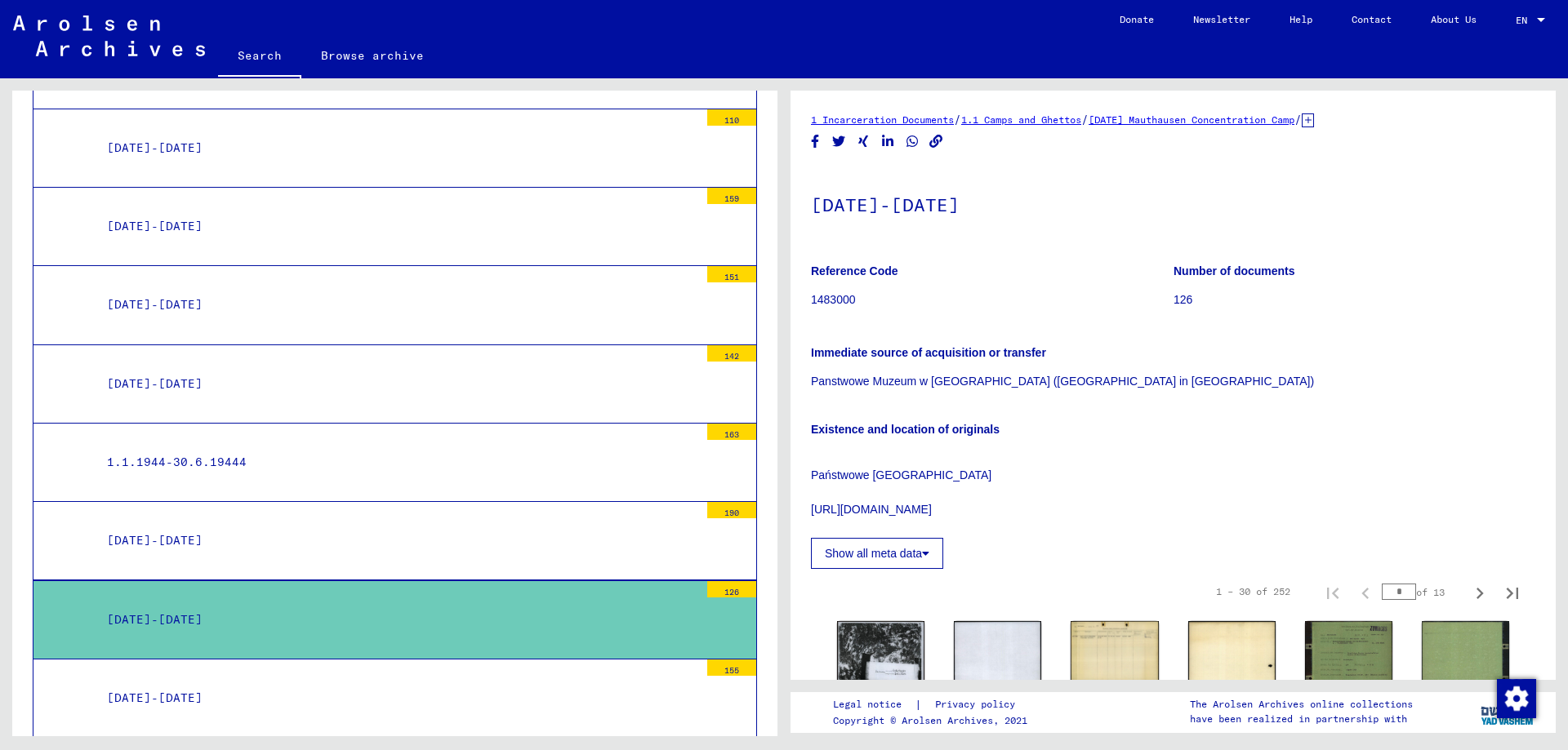
drag, startPoint x: 979, startPoint y: 201, endPoint x: 794, endPoint y: 198, distance: 185.0
click at [214, 682] on div "[DATE]-[DATE]" at bounding box center [397, 698] width 604 height 32
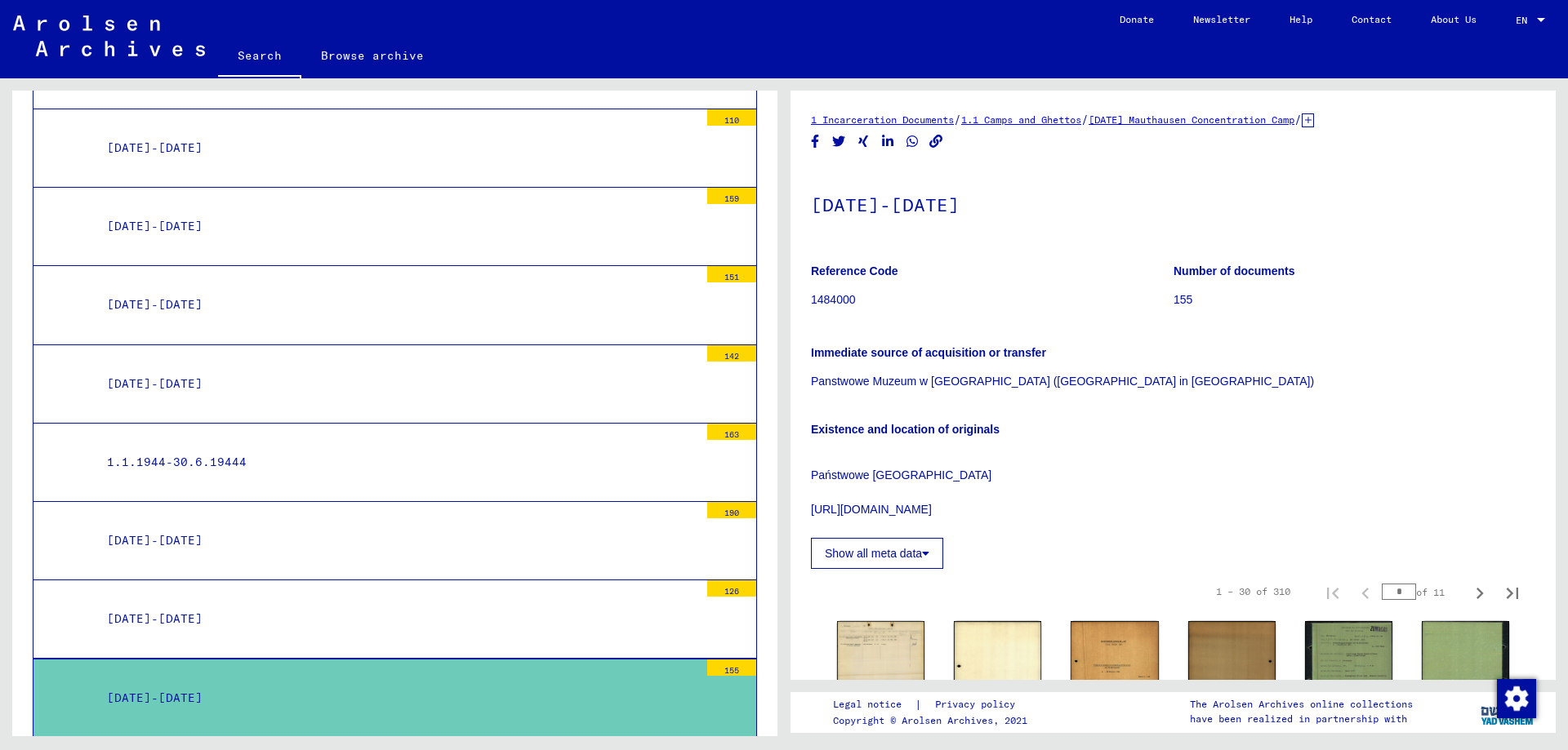
drag, startPoint x: 1034, startPoint y: 205, endPoint x: 806, endPoint y: 205, distance: 228.0
copy h1 "[DATE]-[DATE]"
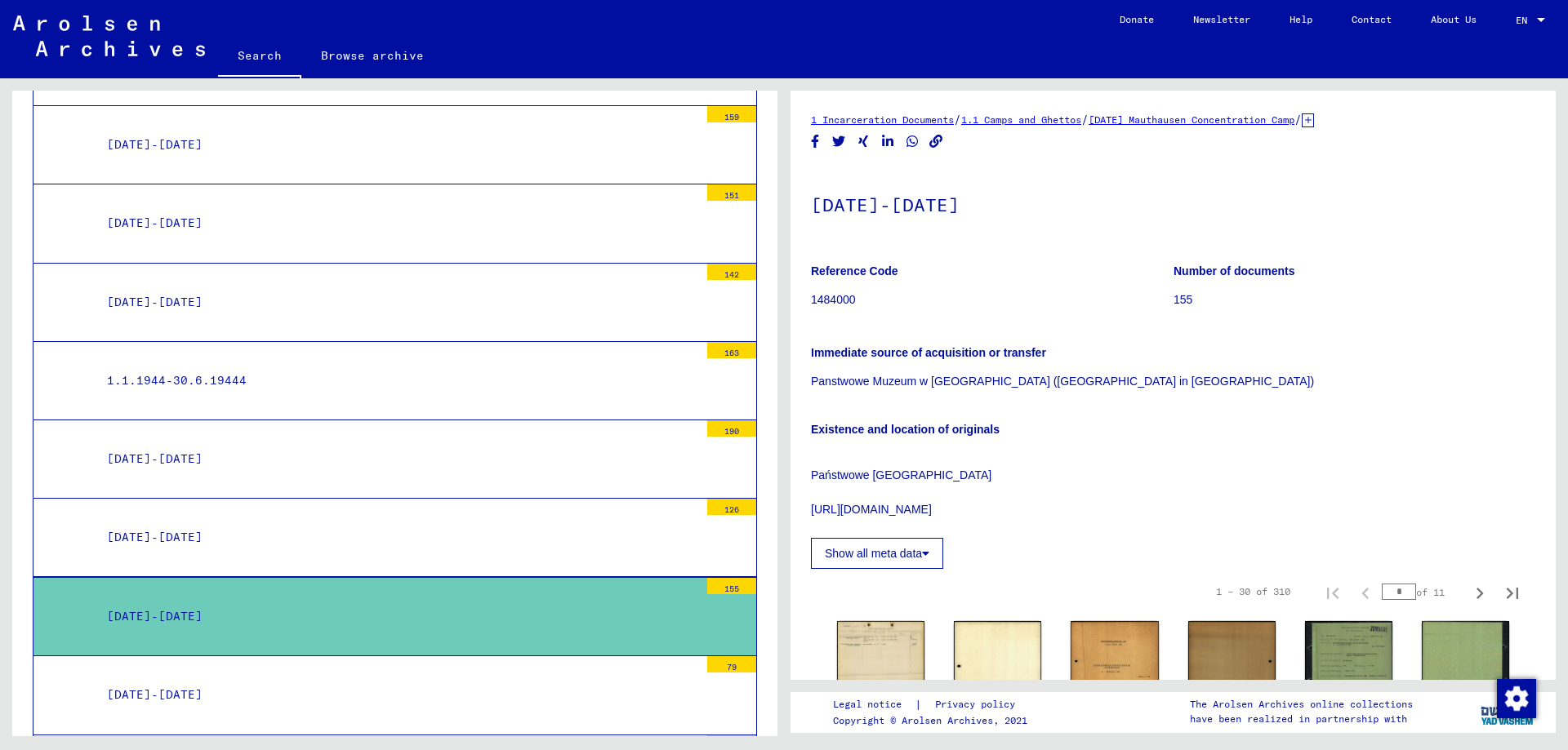
click at [285, 679] on div "[DATE]-[DATE]" at bounding box center [397, 695] width 604 height 32
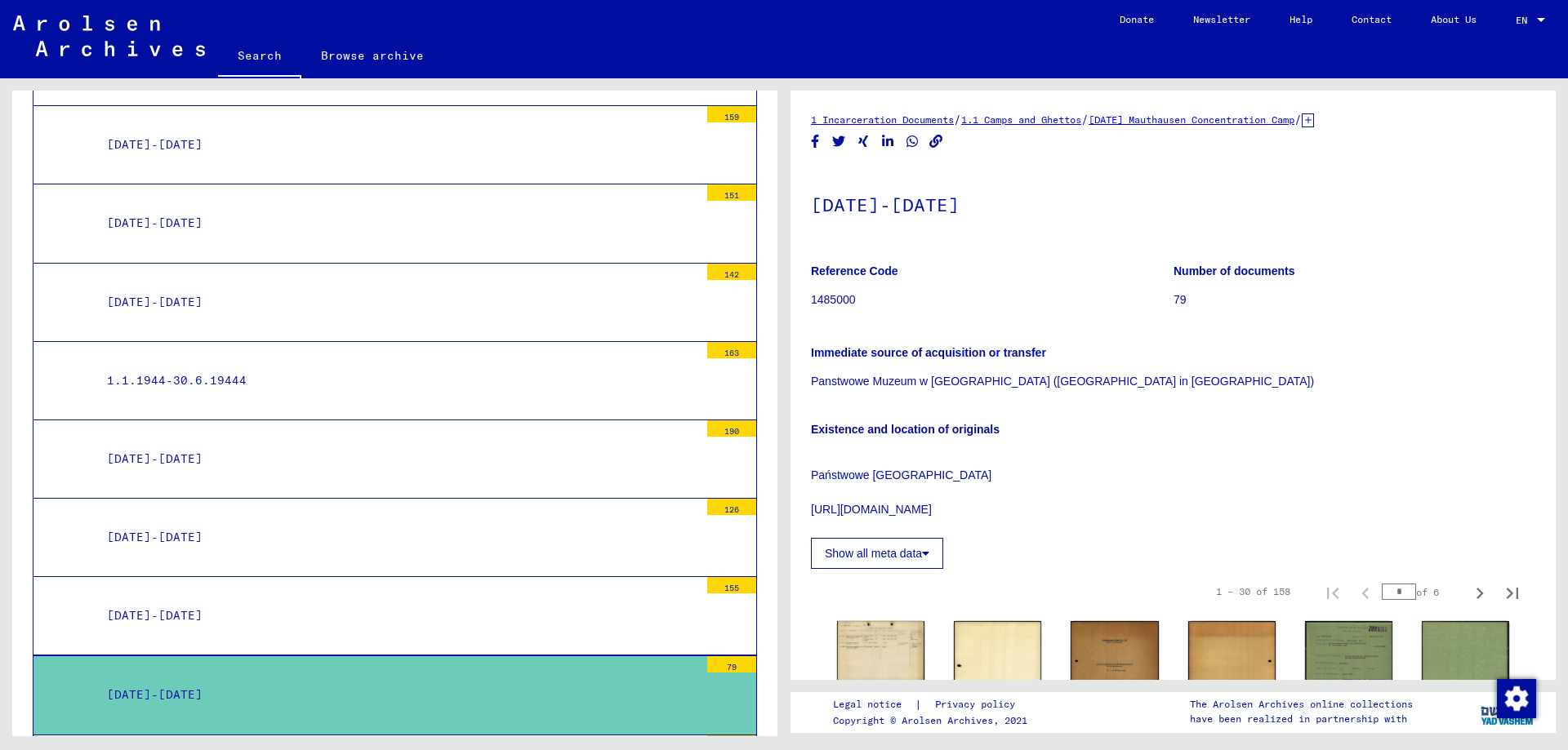
drag, startPoint x: 1053, startPoint y: 206, endPoint x: 807, endPoint y: 202, distance: 246.0
copy h1 "[DATE]-[DATE]"
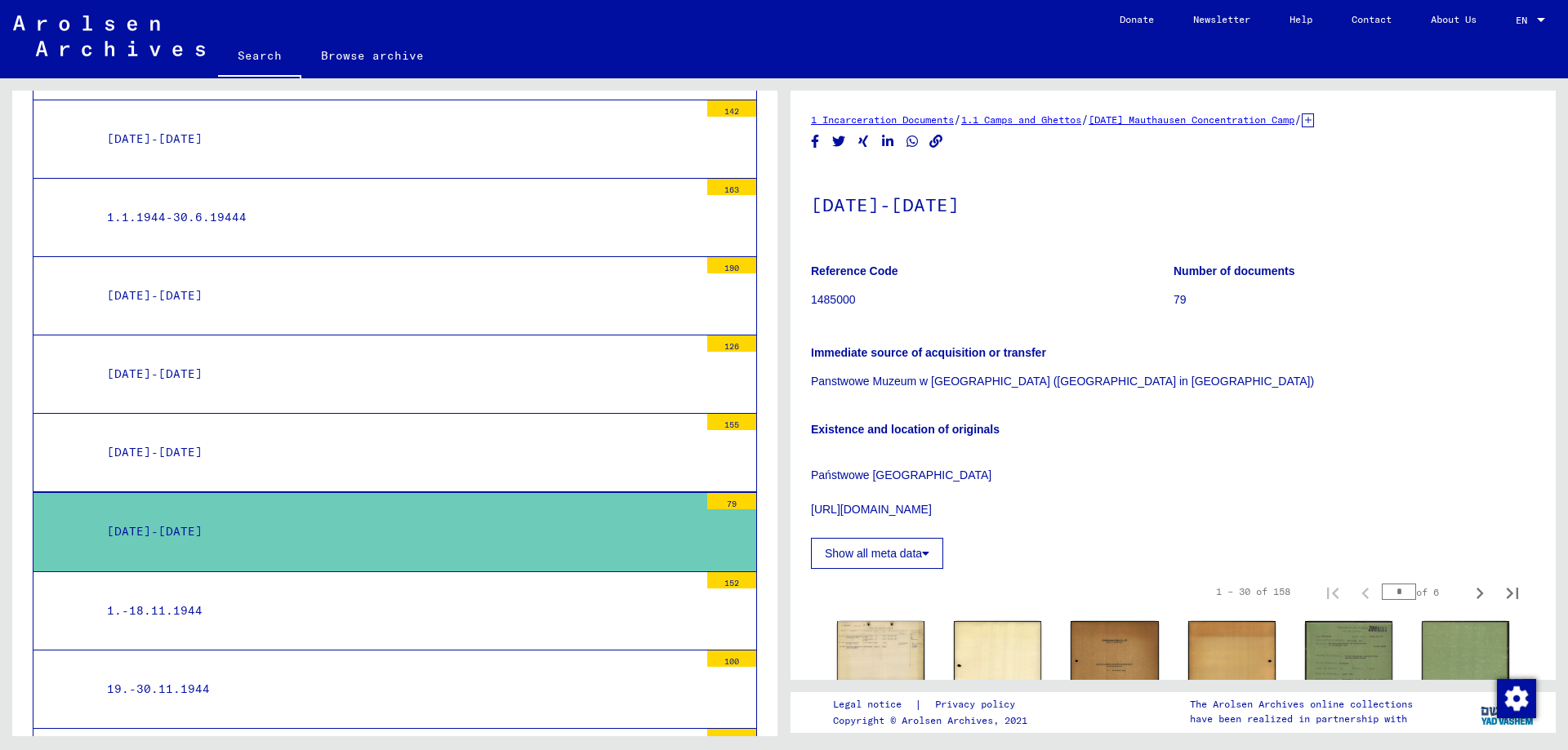
click at [170, 595] on div "1.-18.11.1944" at bounding box center [397, 611] width 604 height 32
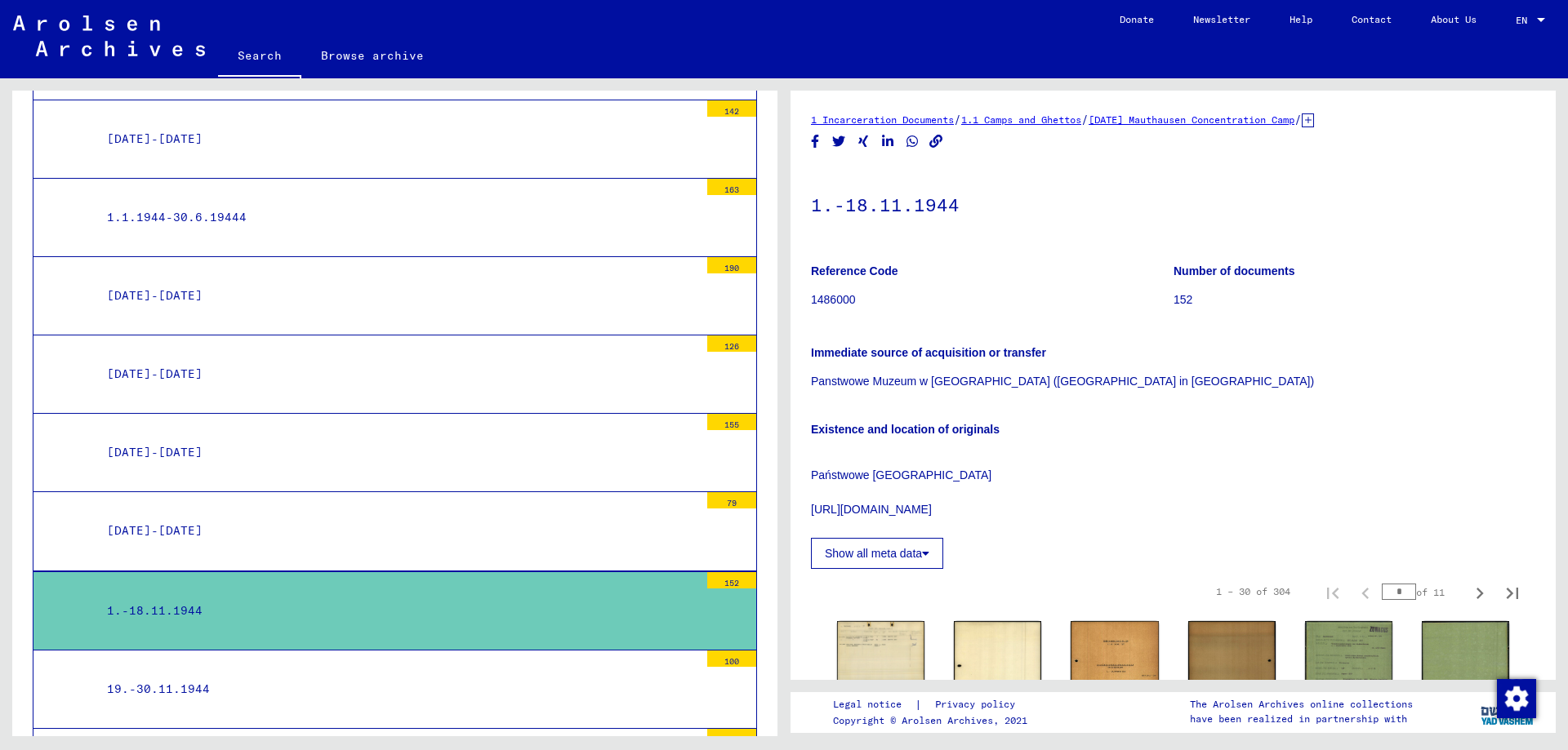
drag, startPoint x: 963, startPoint y: 202, endPoint x: 804, endPoint y: 214, distance: 159.5
copy h1 "1.-18.11.1944"
click at [258, 674] on div "19.-30.11.1944" at bounding box center [397, 689] width 604 height 32
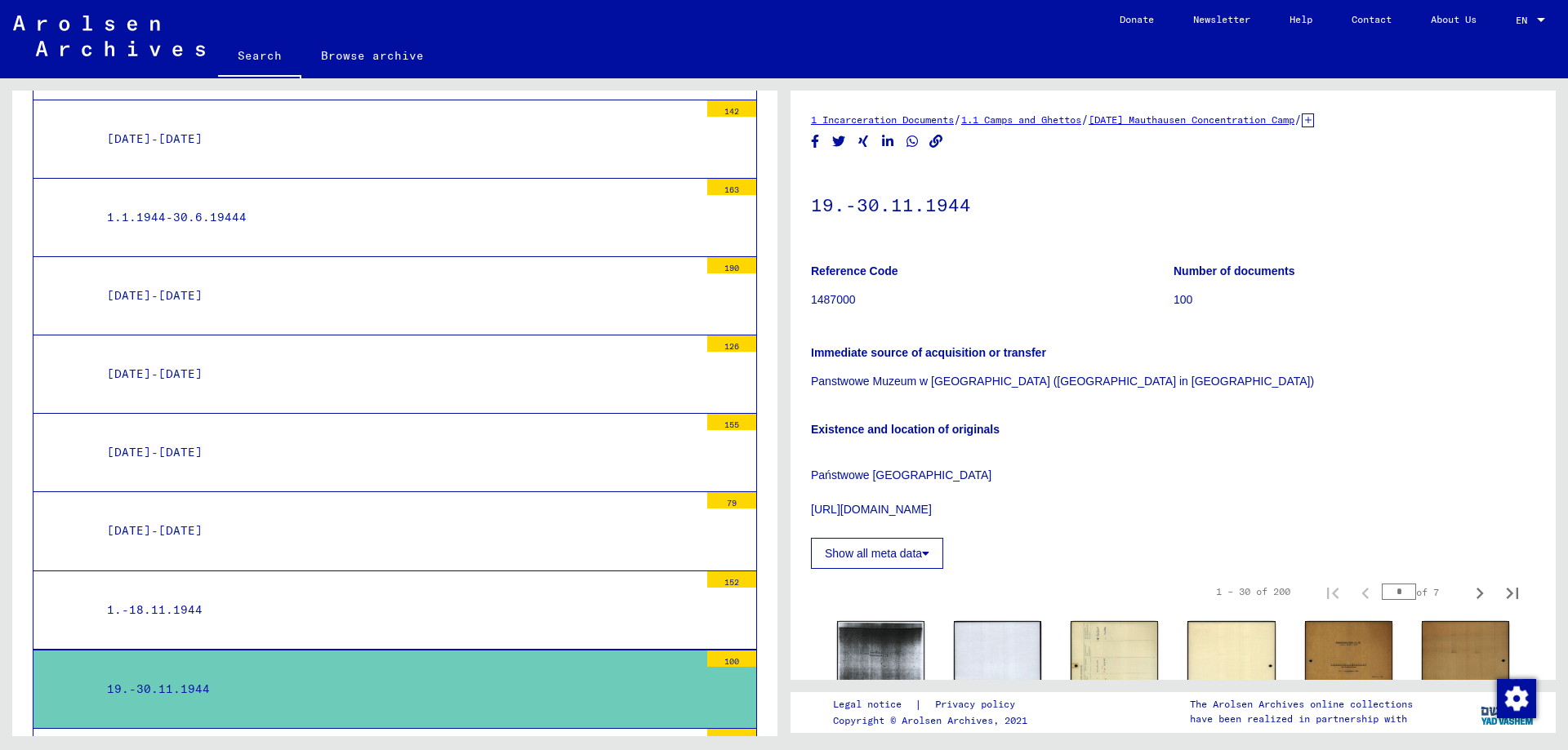
drag, startPoint x: 965, startPoint y: 206, endPoint x: 799, endPoint y: 212, distance: 166.1
copy h1 "19.-30.11.1944"
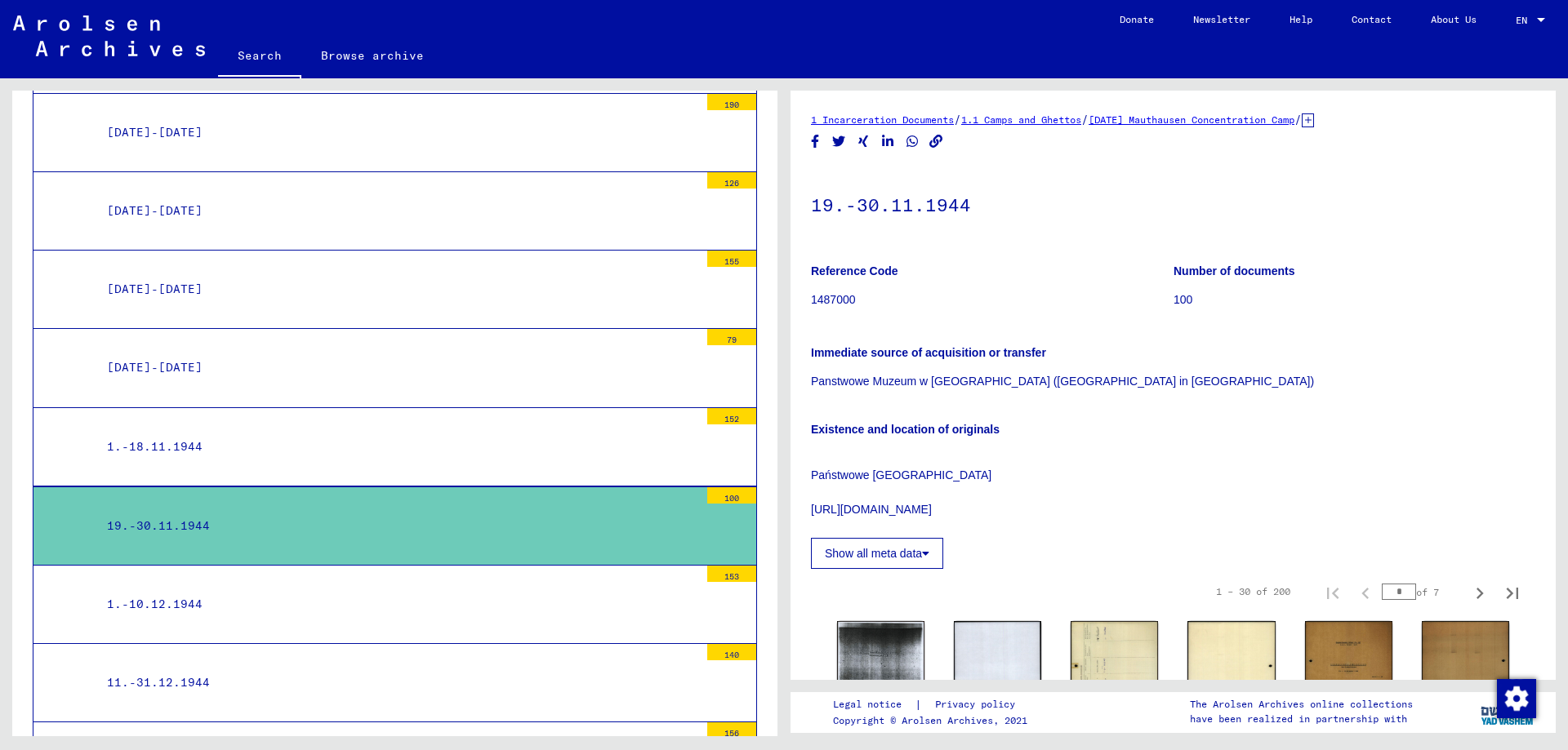
scroll to position [9148, 0]
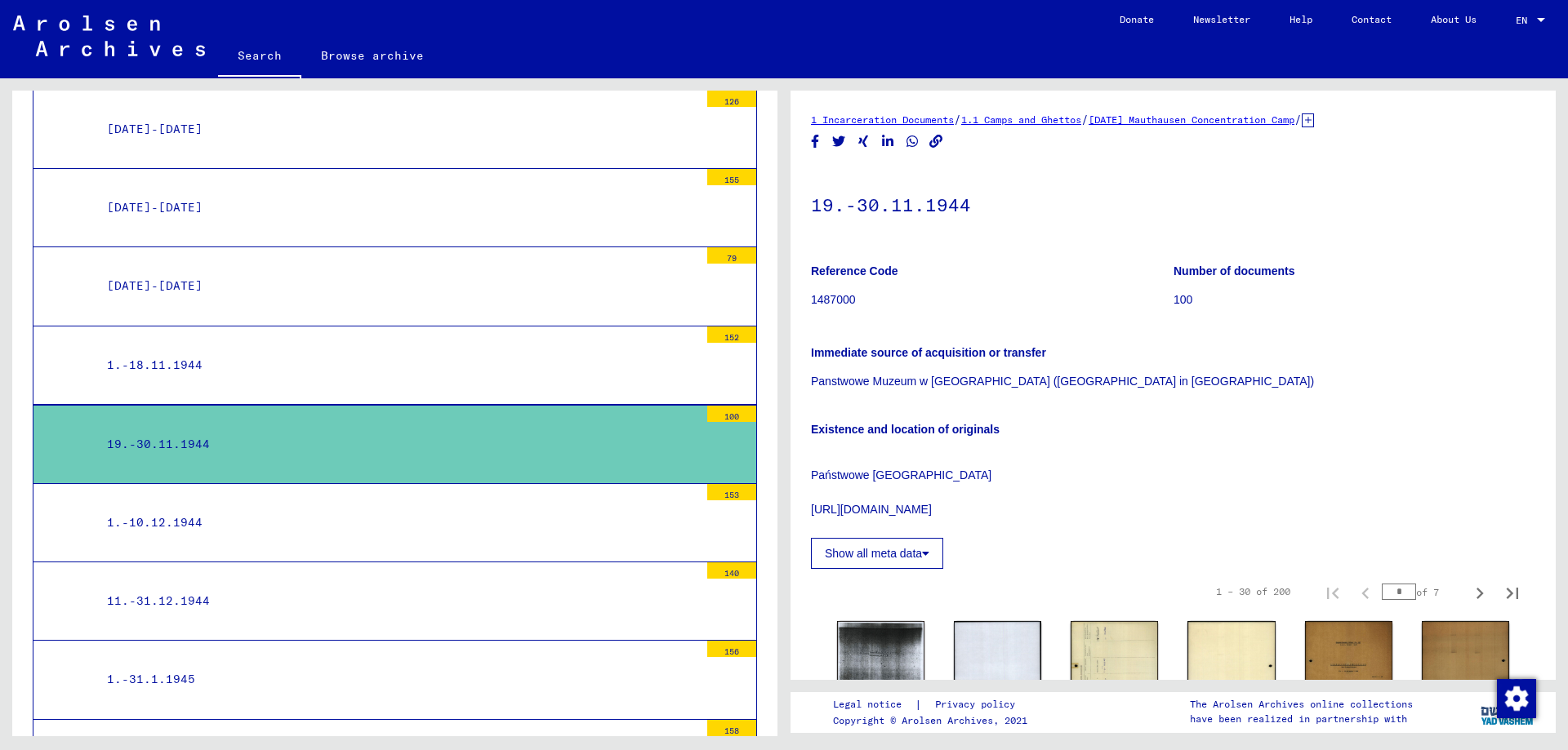
click at [208, 507] on div "1.-10.12.1944" at bounding box center [397, 523] width 604 height 32
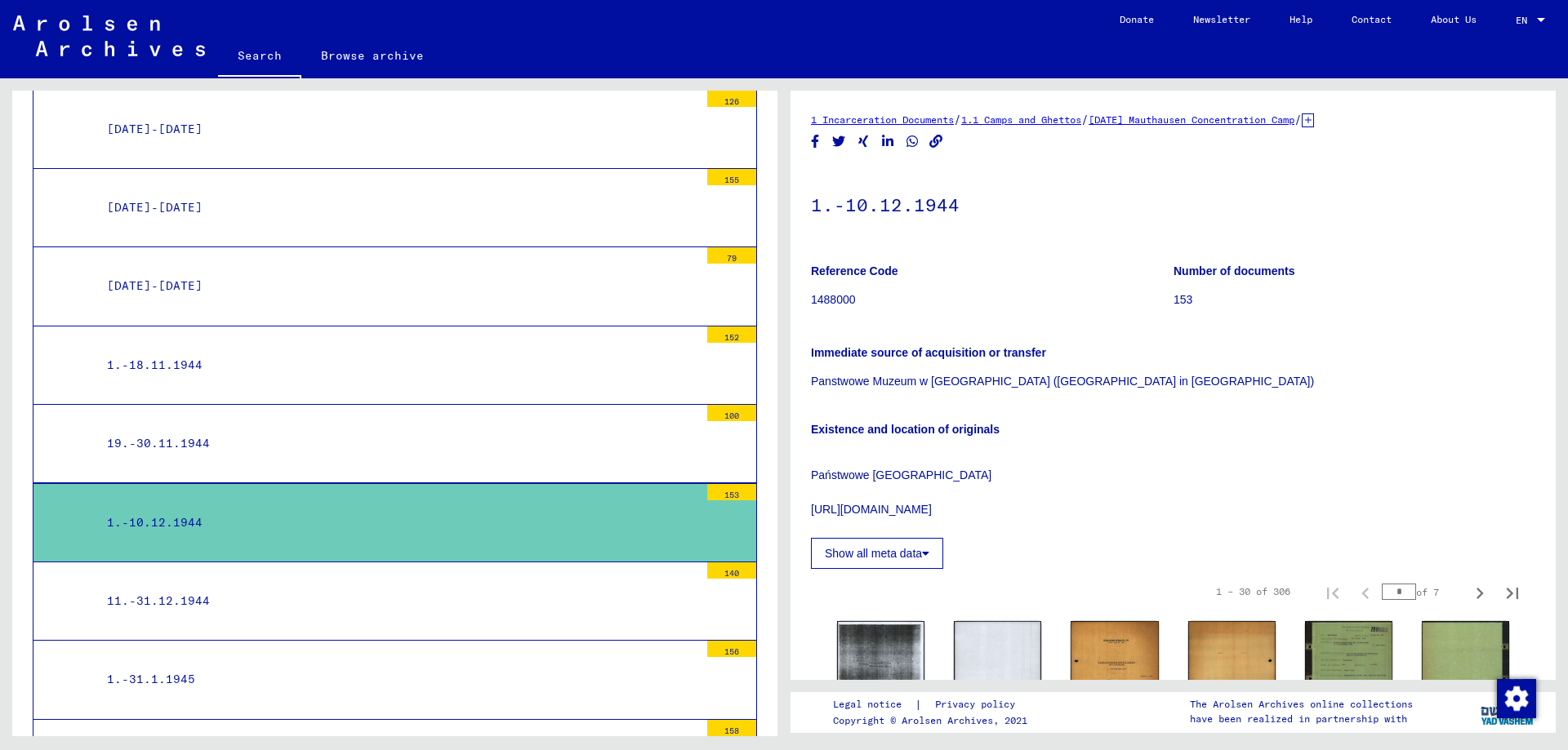
drag, startPoint x: 962, startPoint y: 206, endPoint x: 812, endPoint y: 201, distance: 150.1
click at [812, 201] on h1 "1.-10.12.1944" at bounding box center [1173, 203] width 724 height 72
copy h1 "1.-10.12.1944"
click at [175, 585] on div "11.-31.12.1944" at bounding box center [397, 601] width 604 height 32
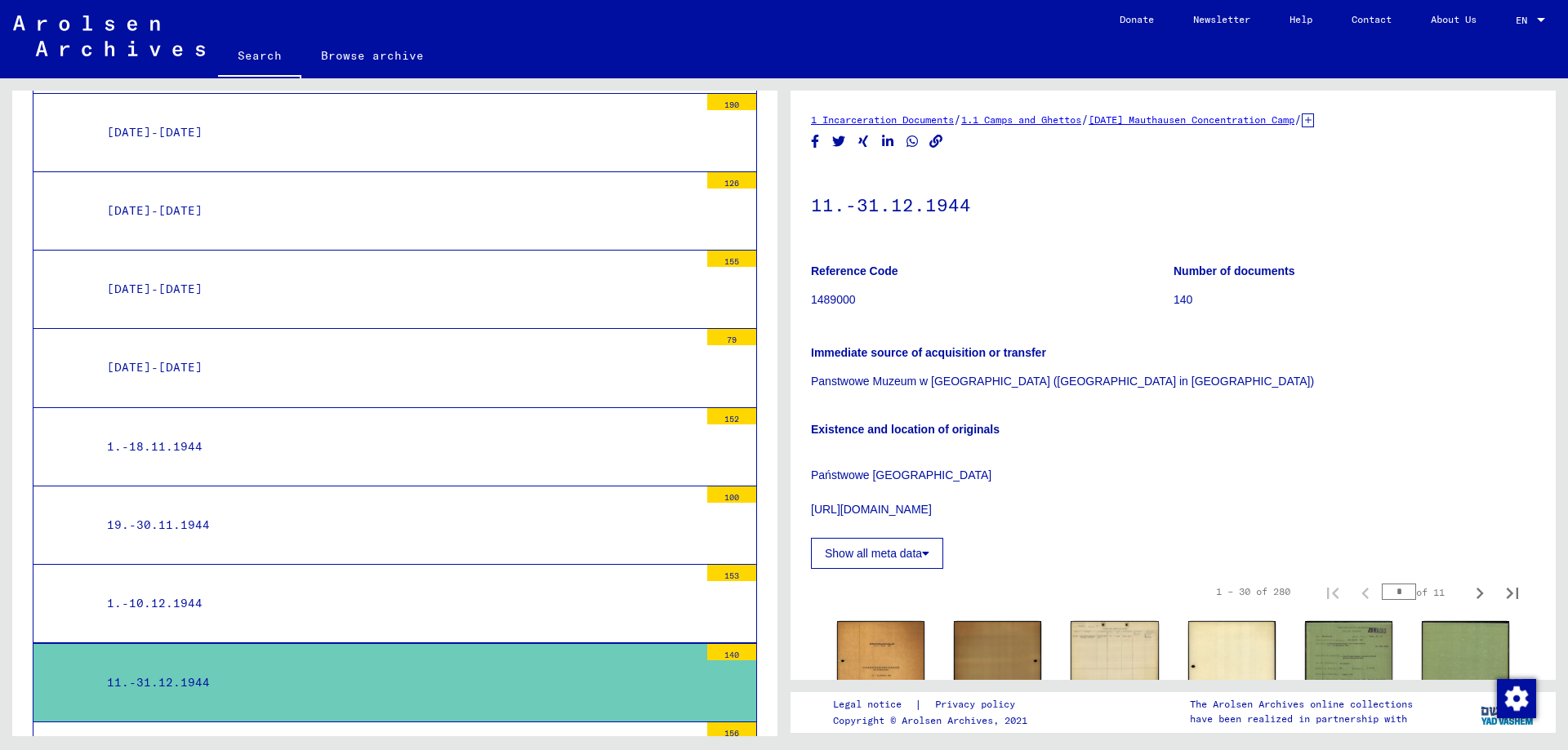
drag, startPoint x: 969, startPoint y: 207, endPoint x: 808, endPoint y: 207, distance: 161.0
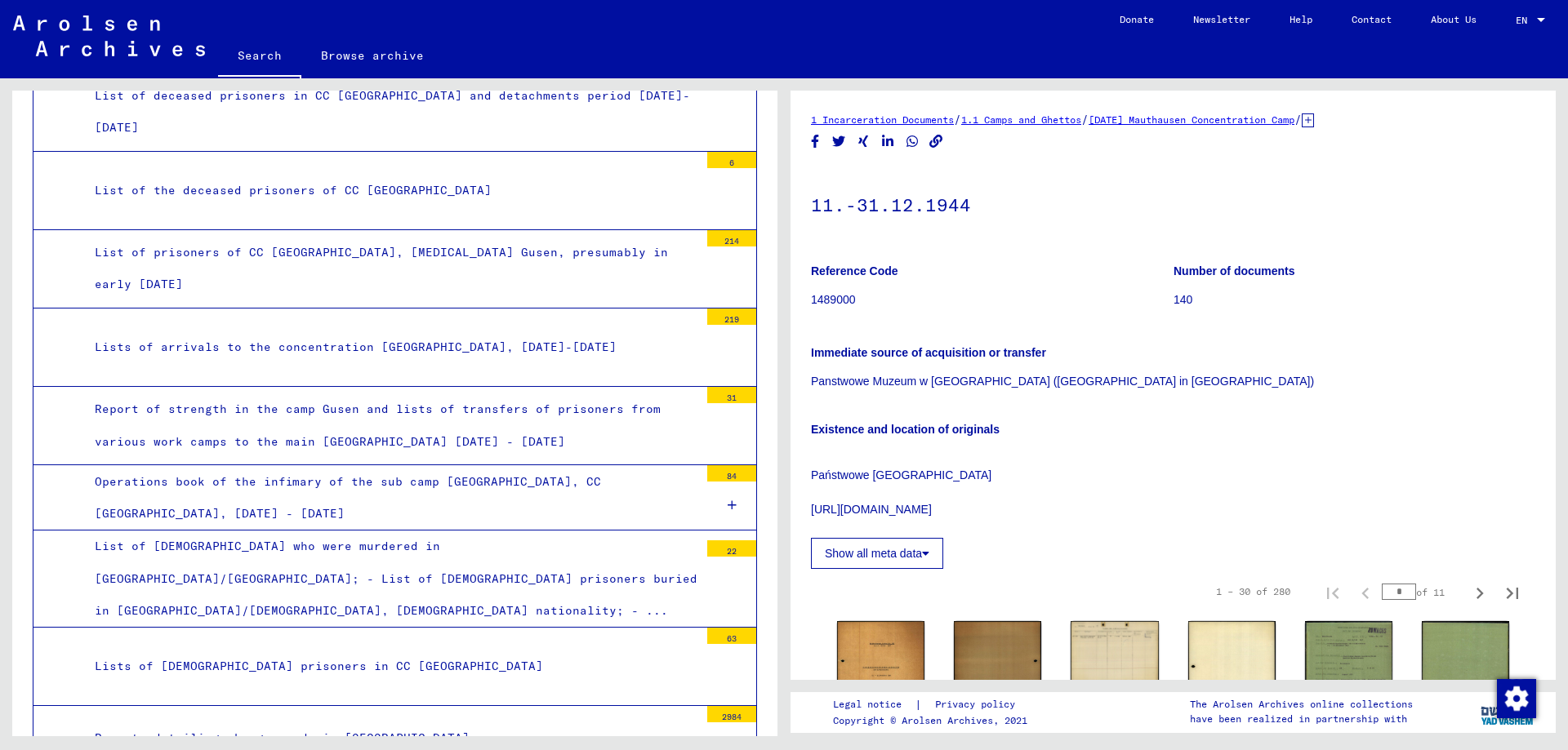
scroll to position [7842, 0]
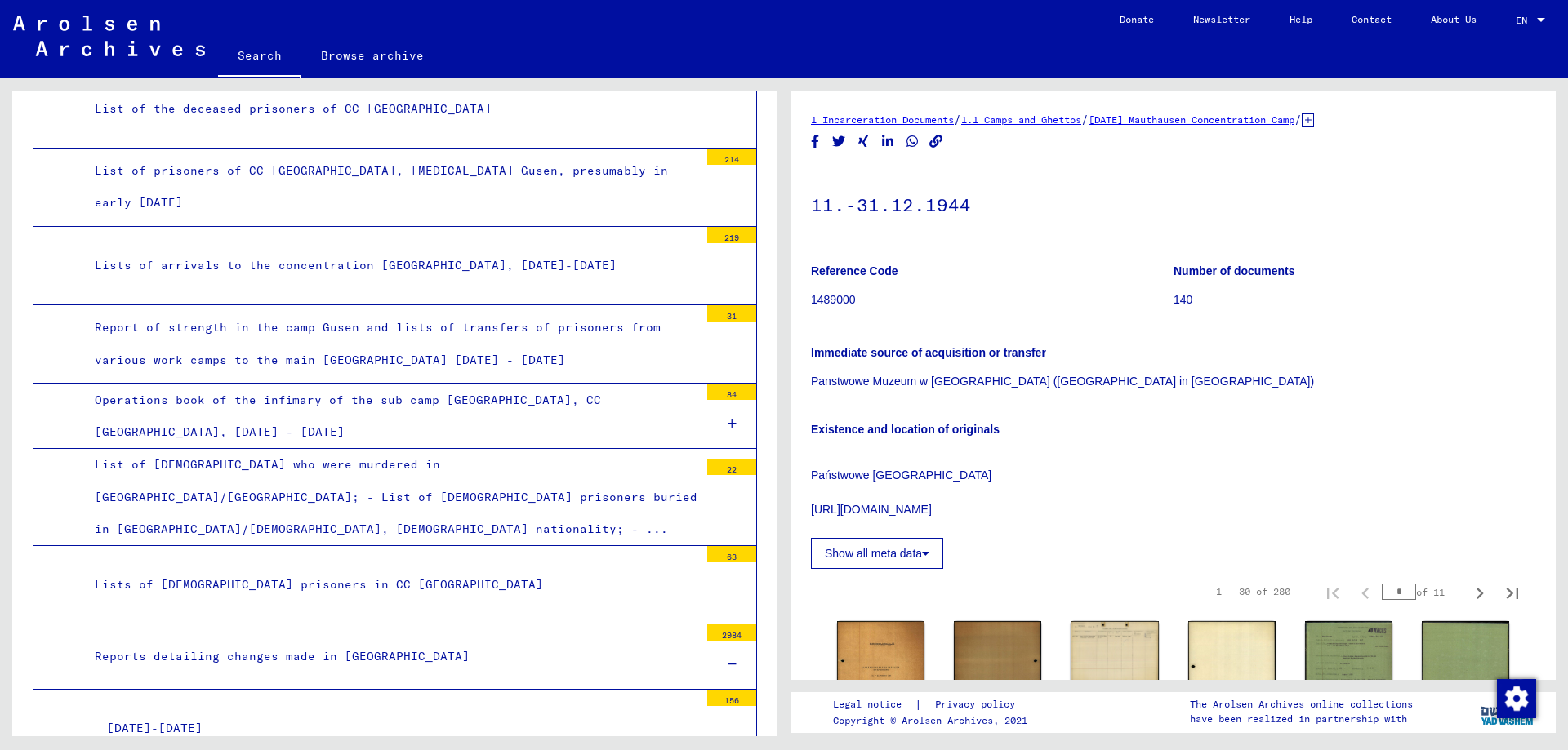
click at [390, 641] on div "Reports detailing changes made in [GEOGRAPHIC_DATA]" at bounding box center [390, 656] width 617 height 32
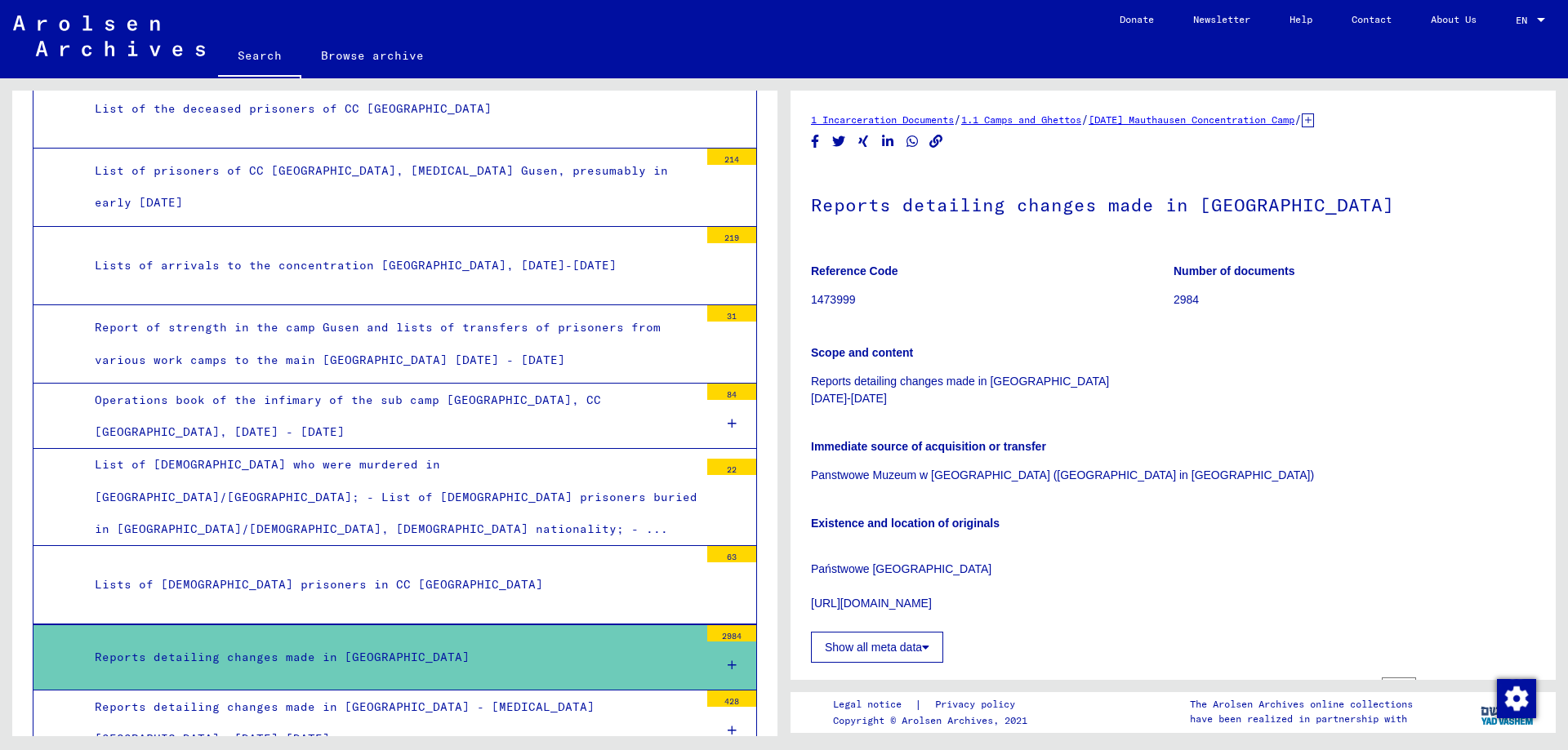
scroll to position [7923, 0]
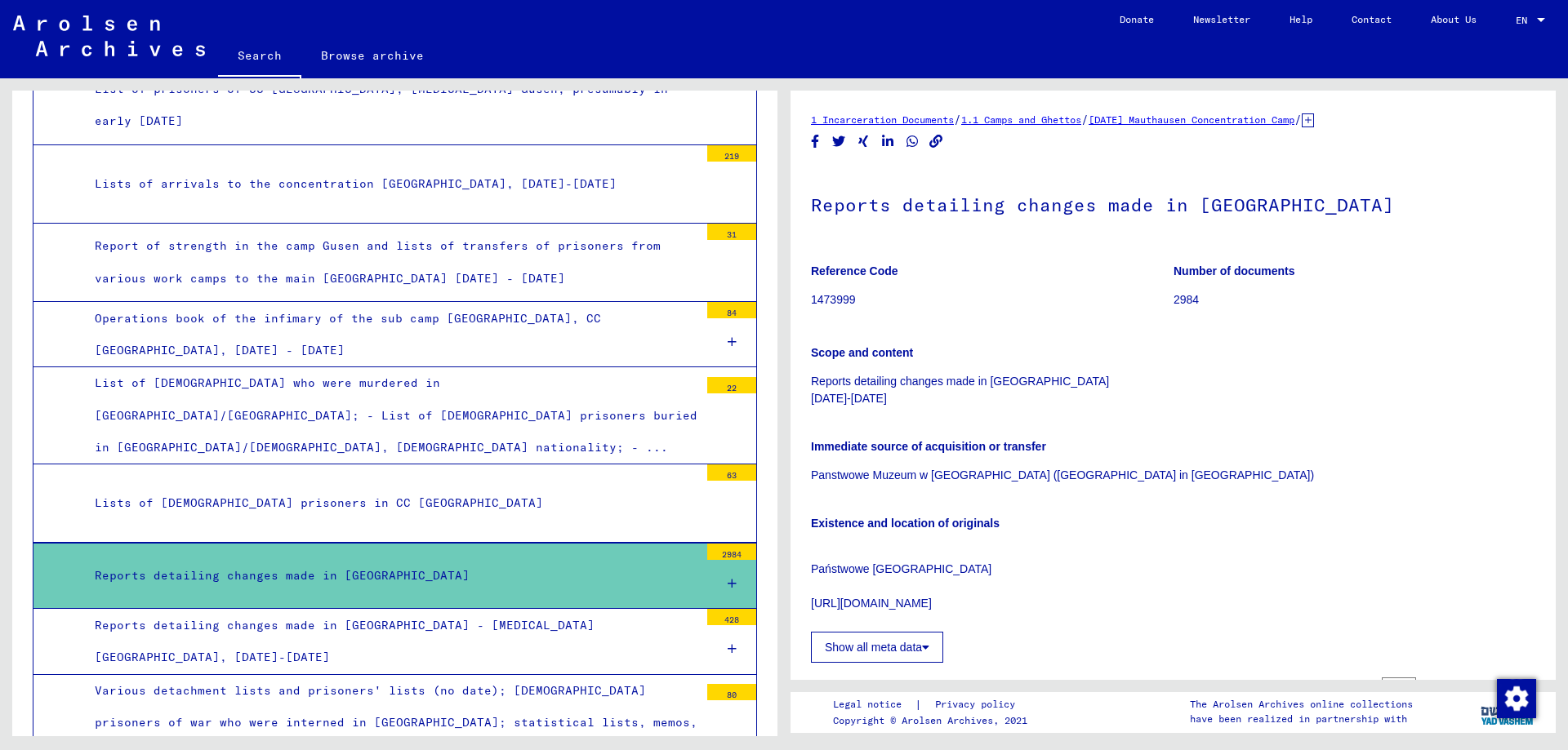
drag, startPoint x: 717, startPoint y: 506, endPoint x: 396, endPoint y: 476, distance: 322.4
click at [712, 560] on div at bounding box center [731, 585] width 49 height 48
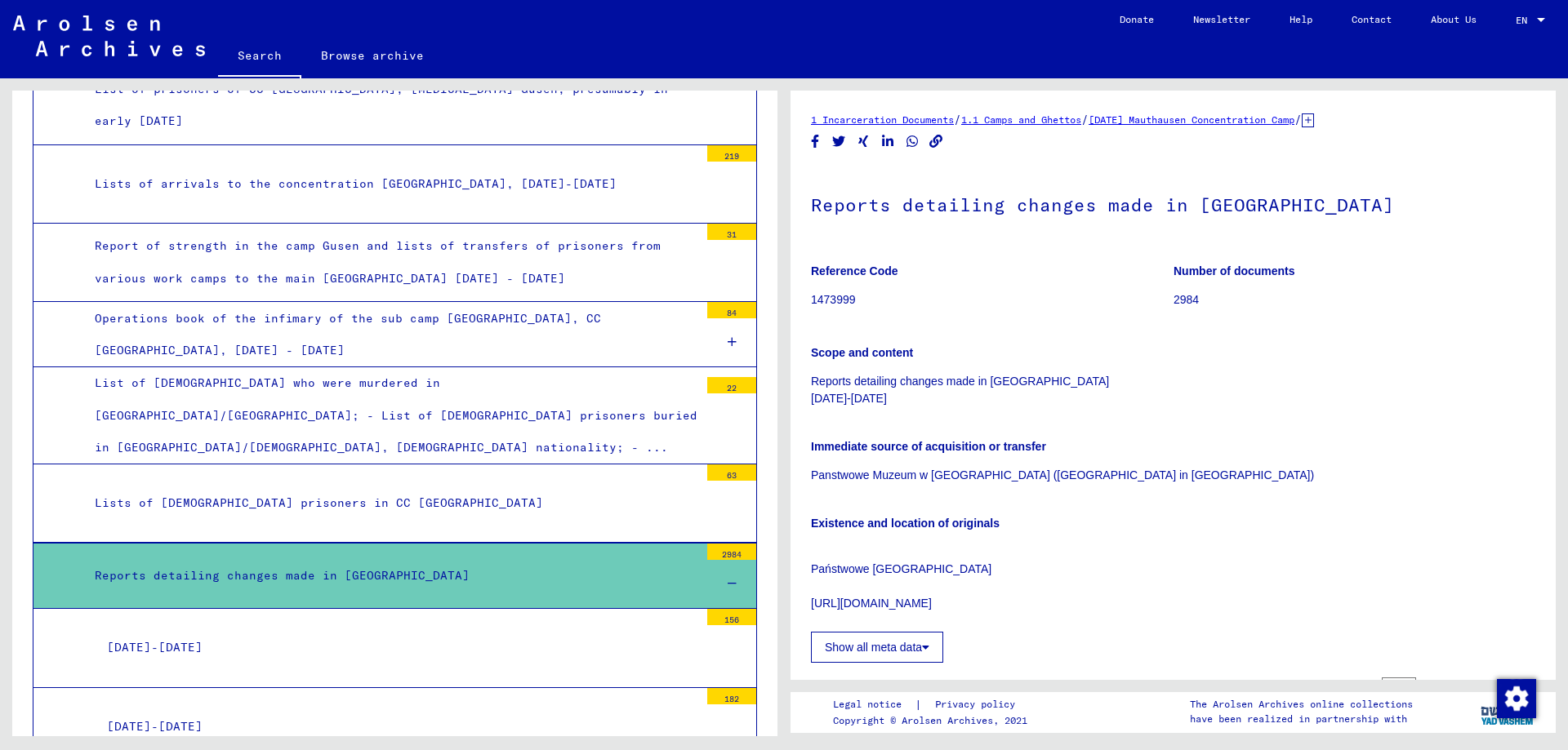
click at [290, 560] on div "Reports detailing changes made in [GEOGRAPHIC_DATA]" at bounding box center [390, 576] width 617 height 32
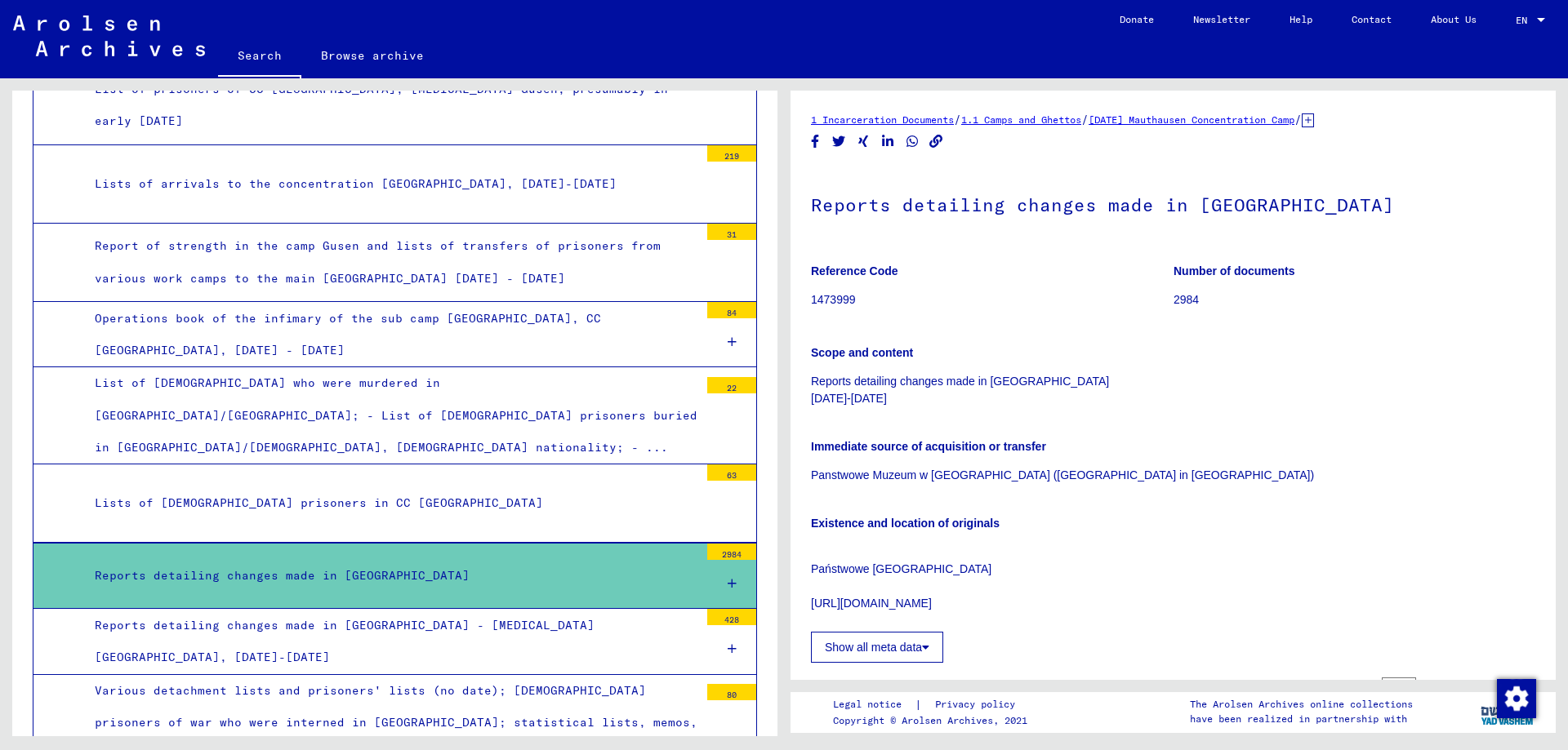
drag, startPoint x: 1333, startPoint y: 207, endPoint x: 807, endPoint y: 206, distance: 526.0
copy h1 "Reports detailing changes made in [GEOGRAPHIC_DATA]"
